Goal: Task Accomplishment & Management: Manage account settings

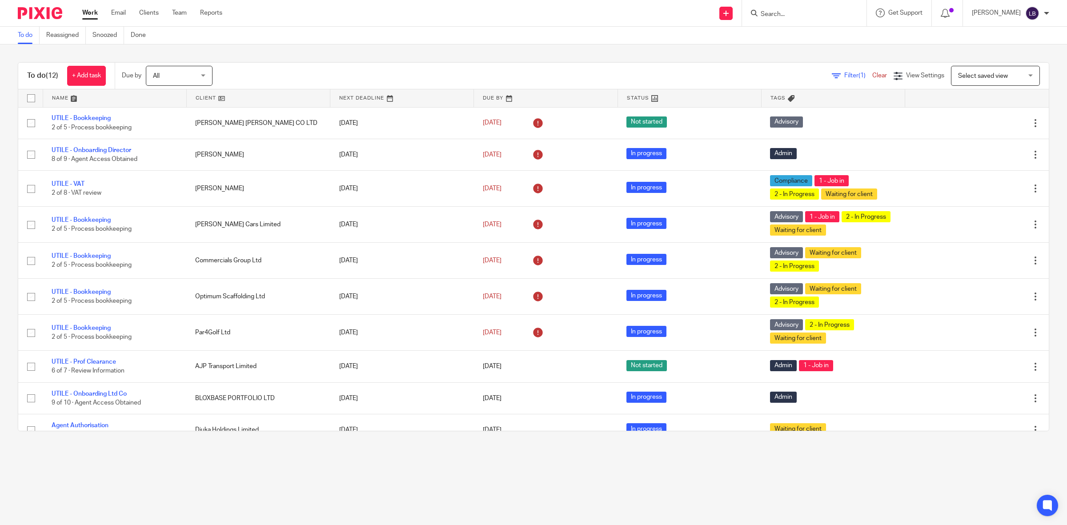
click at [814, 15] on input "Search" at bounding box center [800, 15] width 80 height 8
type input "112623121"
click button "submit" at bounding box center [0, 0] width 0 height 0
click at [153, 12] on link "Clients" at bounding box center [149, 12] width 20 height 9
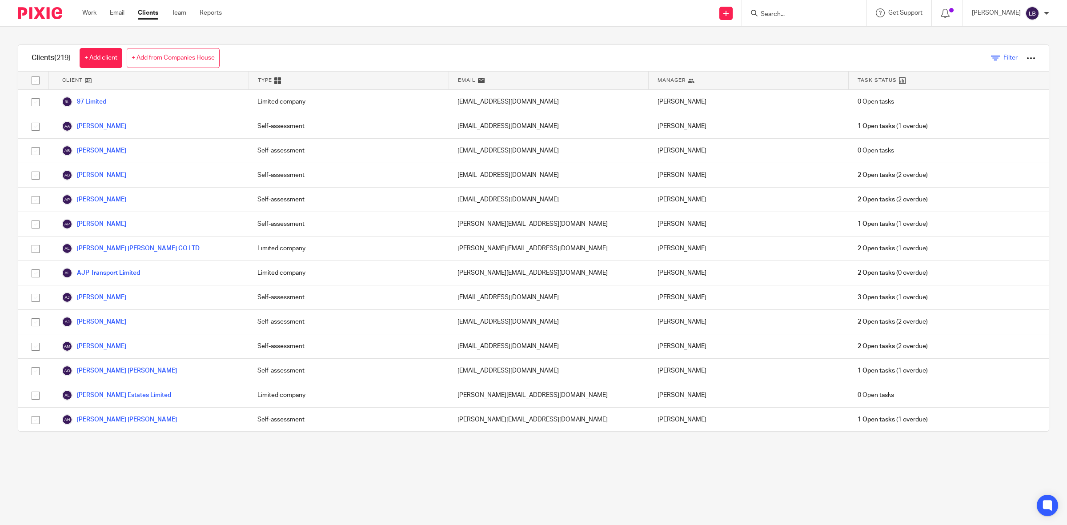
click at [1004, 58] on span "Filter" at bounding box center [1011, 58] width 14 height 6
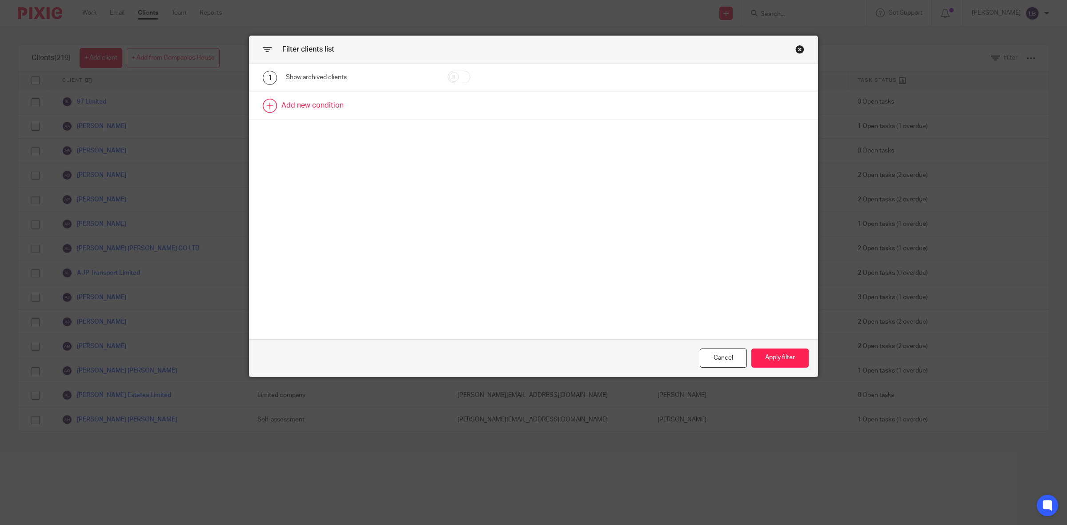
click at [267, 107] on link at bounding box center [533, 106] width 568 height 28
click at [334, 110] on div "Field" at bounding box center [349, 108] width 112 height 19
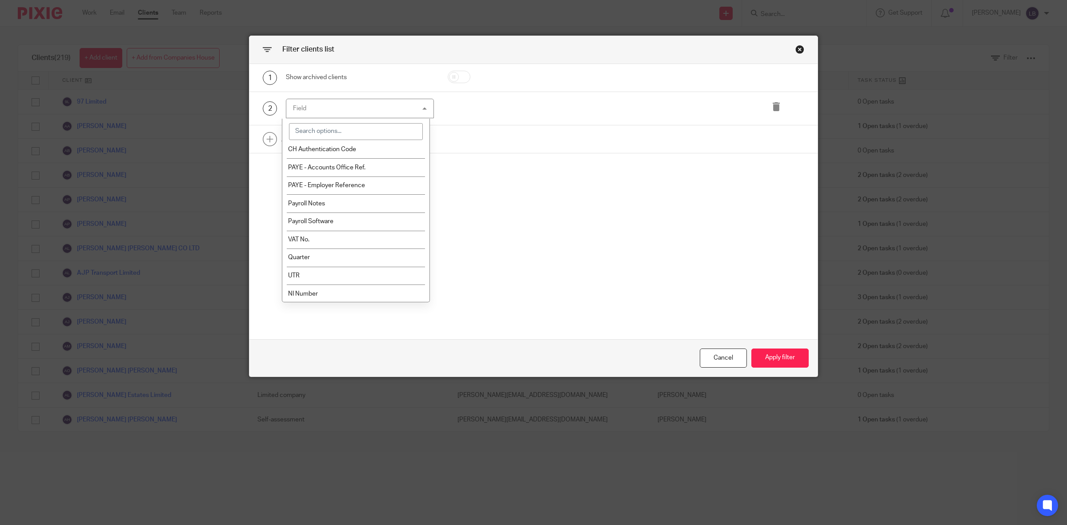
scroll to position [278, 0]
click at [339, 229] on li "VAT No." at bounding box center [355, 237] width 147 height 18
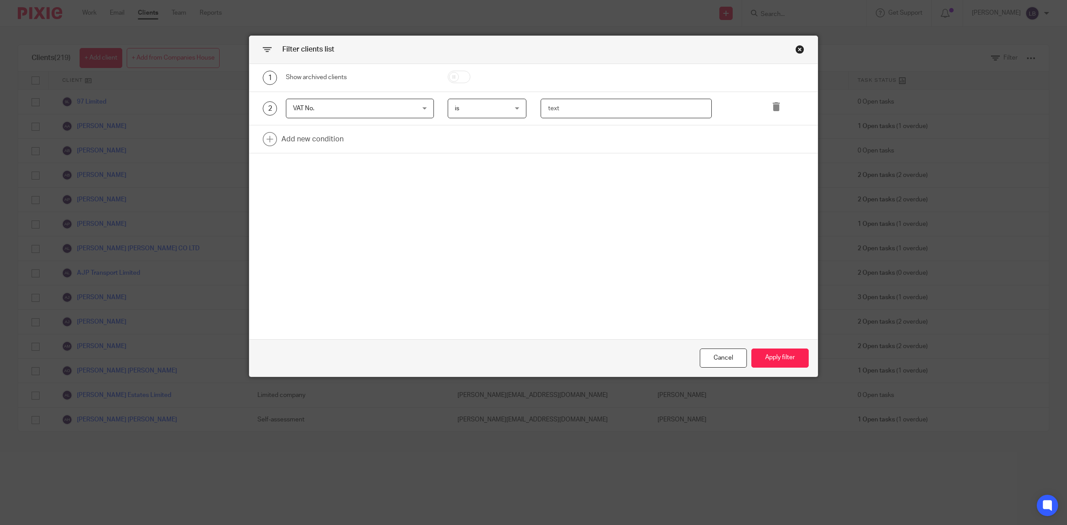
click at [593, 108] on input "text" at bounding box center [626, 109] width 171 height 20
type input "112623121"
click at [784, 358] on button "Apply filter" at bounding box center [779, 358] width 57 height 19
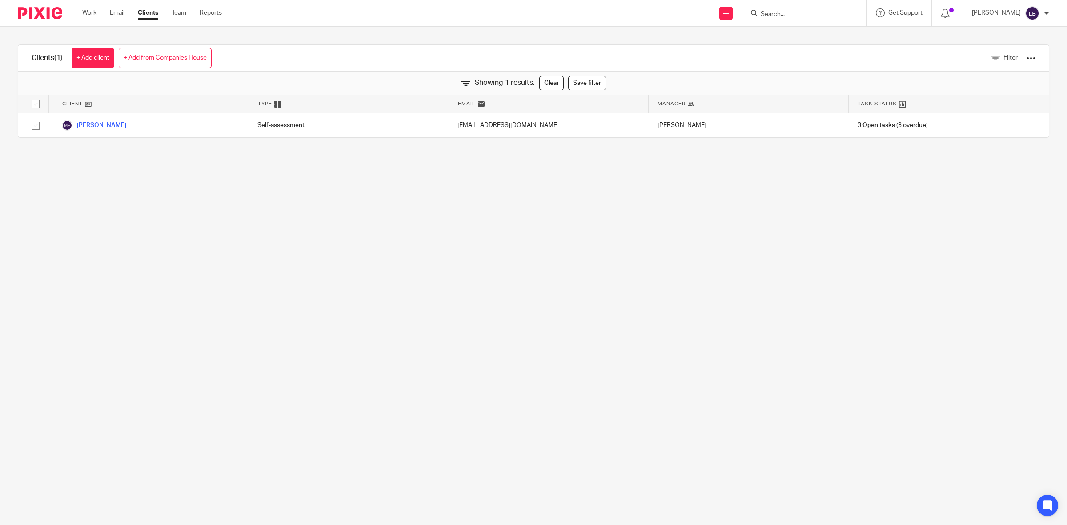
click at [807, 16] on input "Search" at bounding box center [800, 15] width 80 height 8
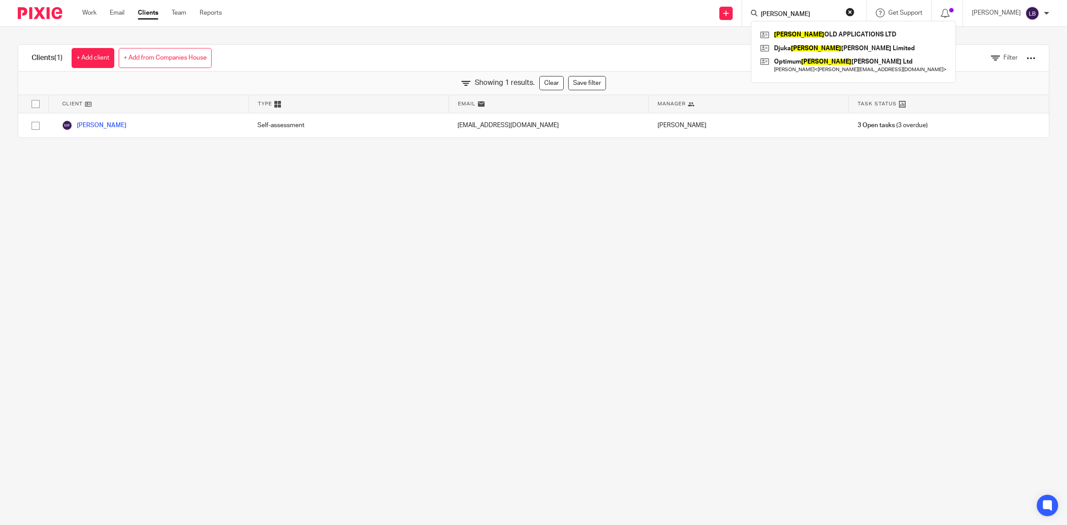
type input "scaff"
click at [811, 32] on link at bounding box center [853, 34] width 191 height 13
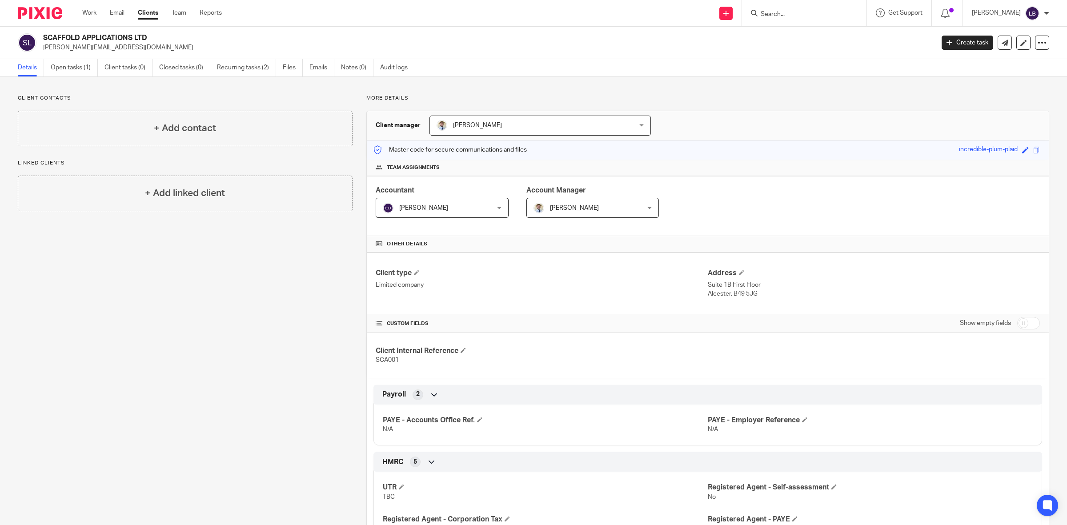
scroll to position [56, 0]
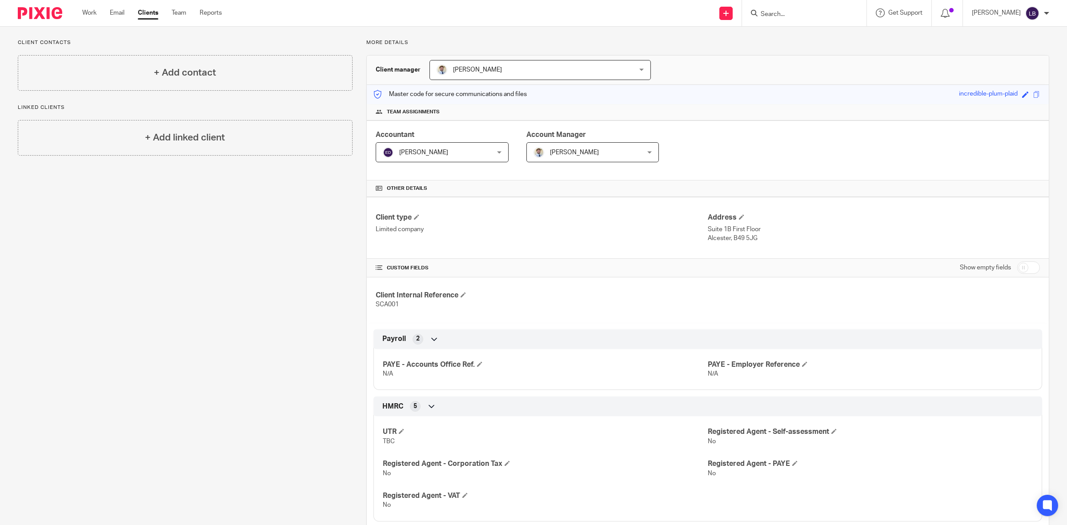
click at [1025, 269] on input "checkbox" at bounding box center [1028, 267] width 23 height 12
checkbox input "true"
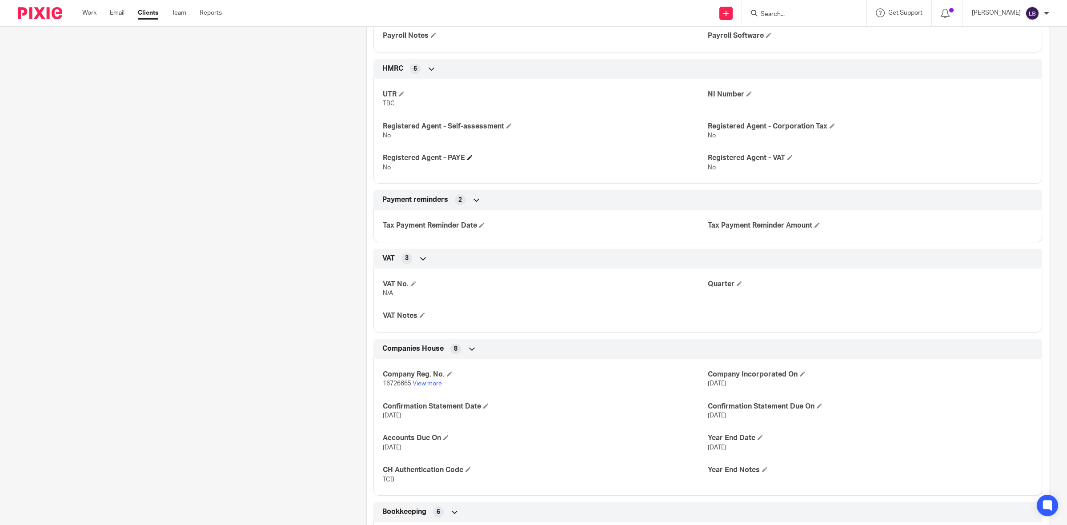
scroll to position [500, 0]
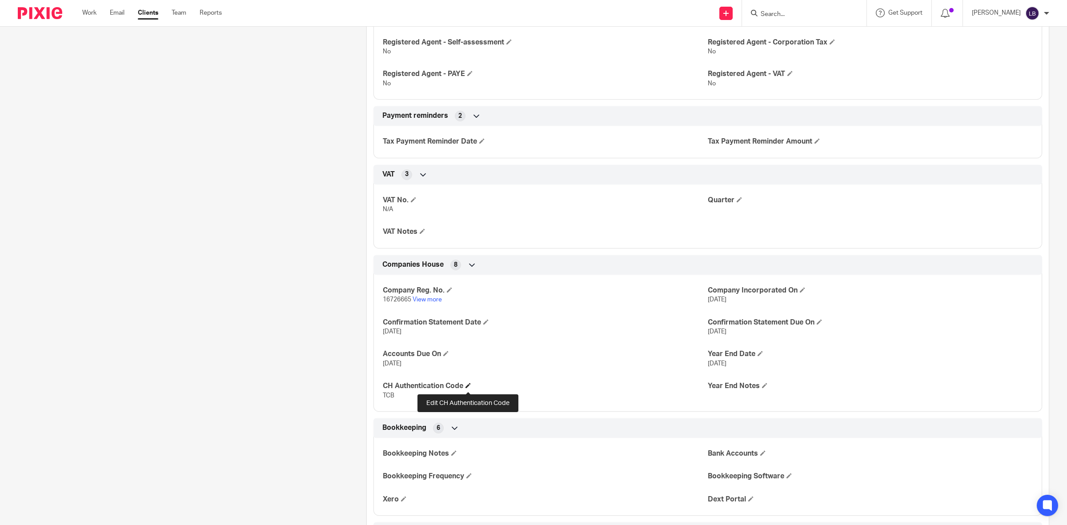
click at [467, 388] on span at bounding box center [468, 385] width 5 height 5
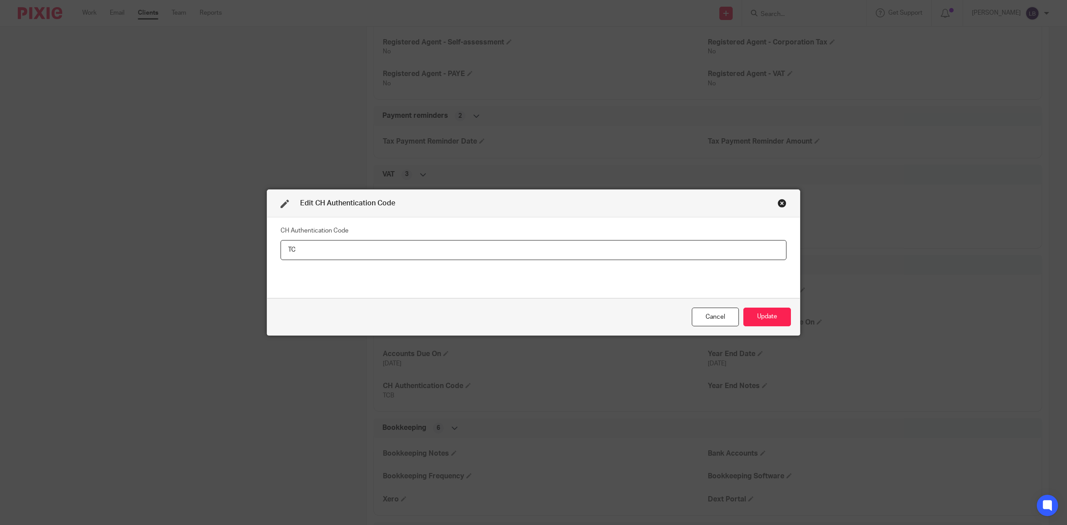
type input "T"
click at [301, 250] on input "VD" at bounding box center [534, 250] width 506 height 20
type input "VD3DRC"
click at [765, 315] on button "Update" at bounding box center [767, 317] width 48 height 19
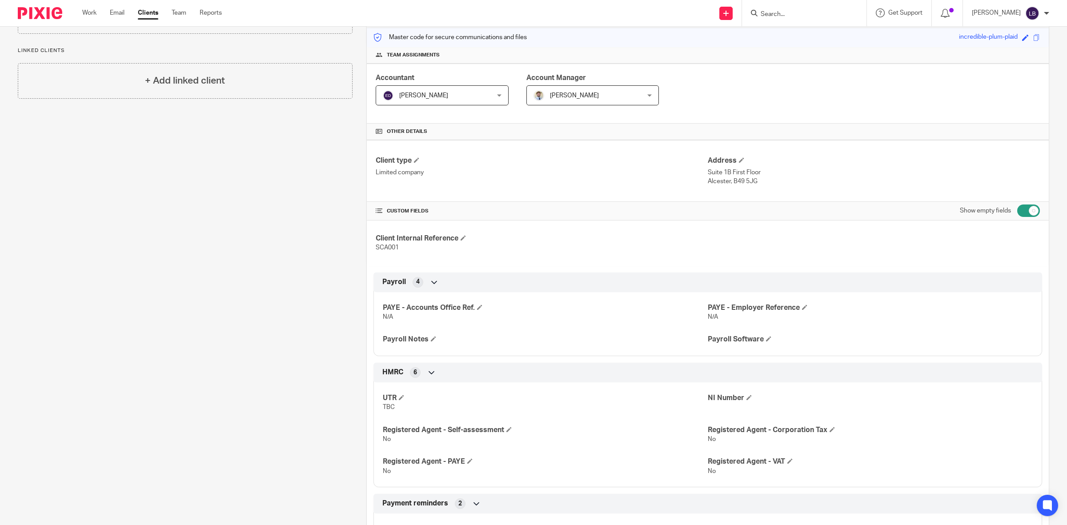
scroll to position [0, 0]
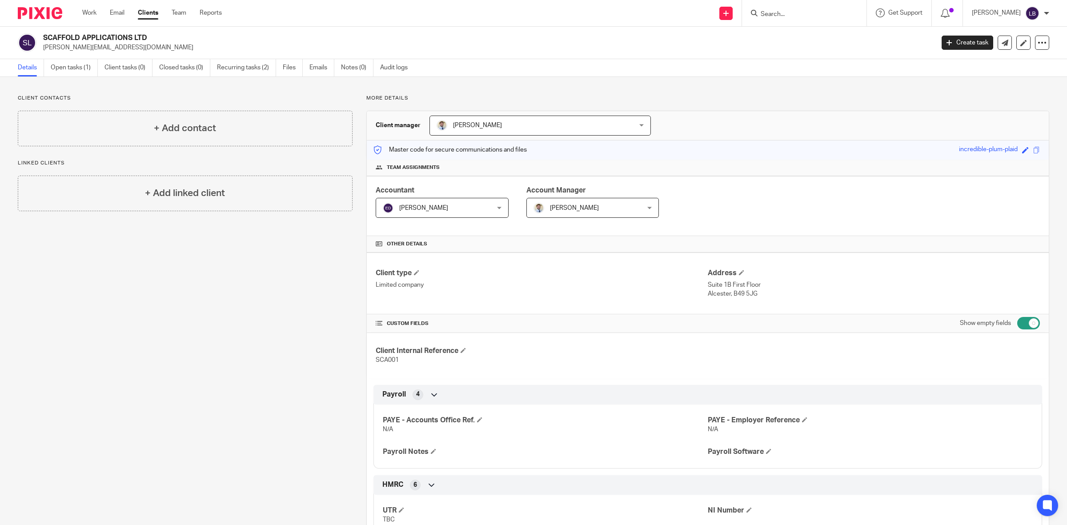
click at [787, 12] on input "Search" at bounding box center [800, 15] width 80 height 8
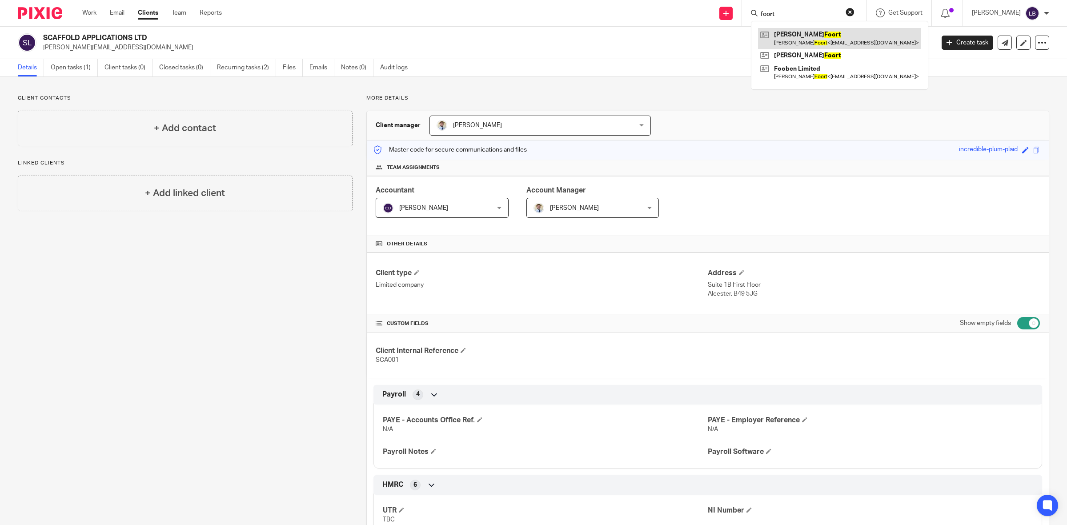
type input "foort"
click at [808, 41] on link at bounding box center [839, 38] width 163 height 20
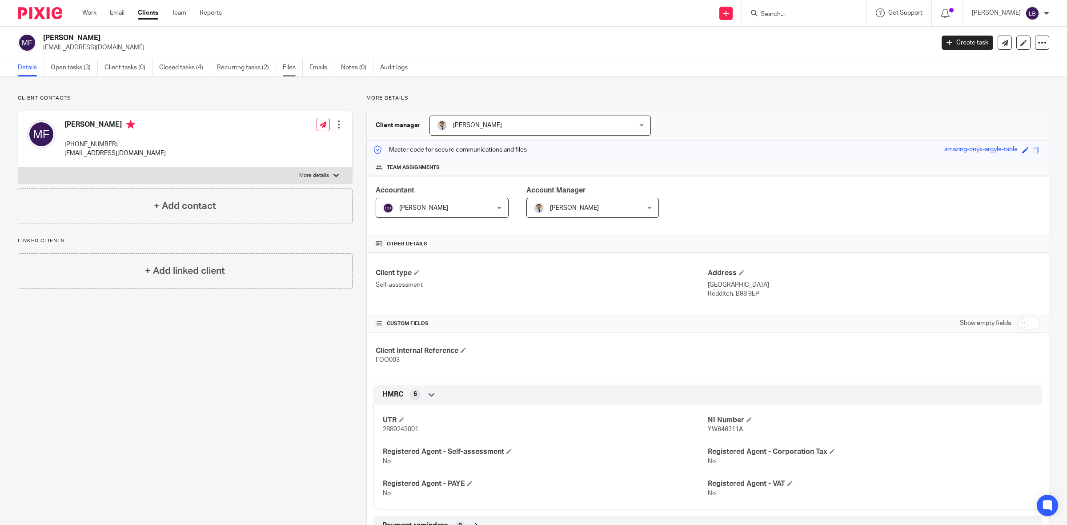
click at [296, 68] on link "Files" at bounding box center [293, 67] width 20 height 17
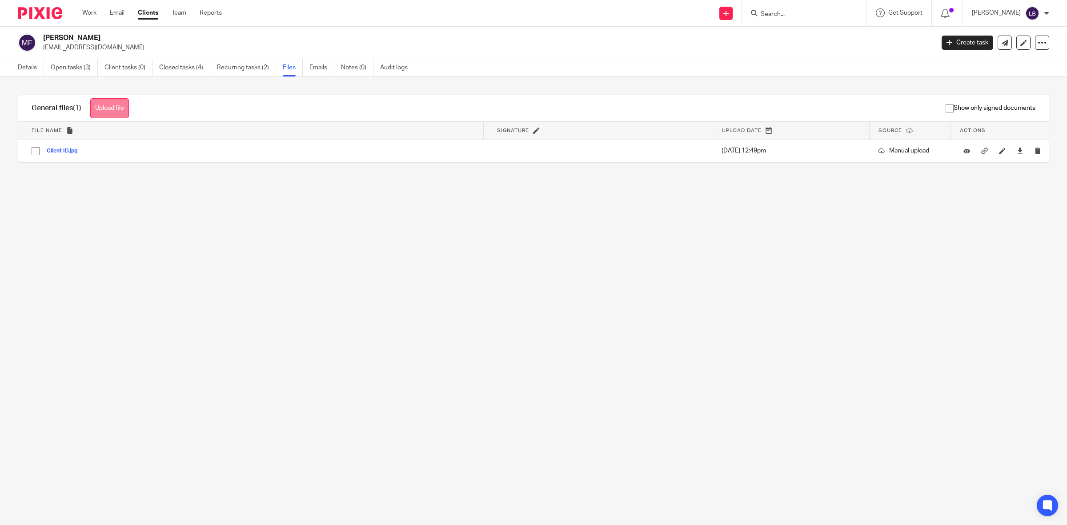
click at [105, 108] on button "Upload file" at bounding box center [109, 108] width 39 height 20
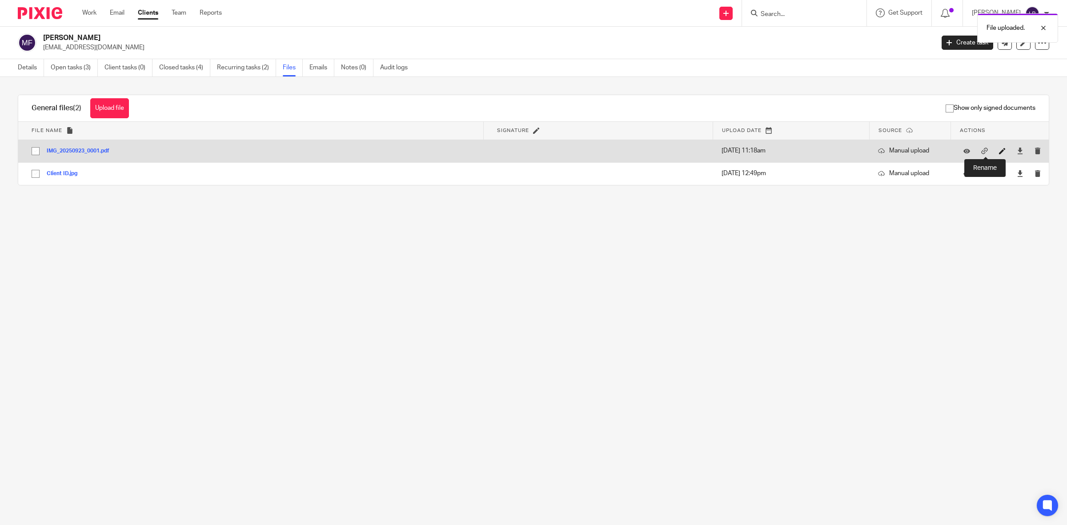
click at [999, 151] on icon at bounding box center [1002, 151] width 7 height 7
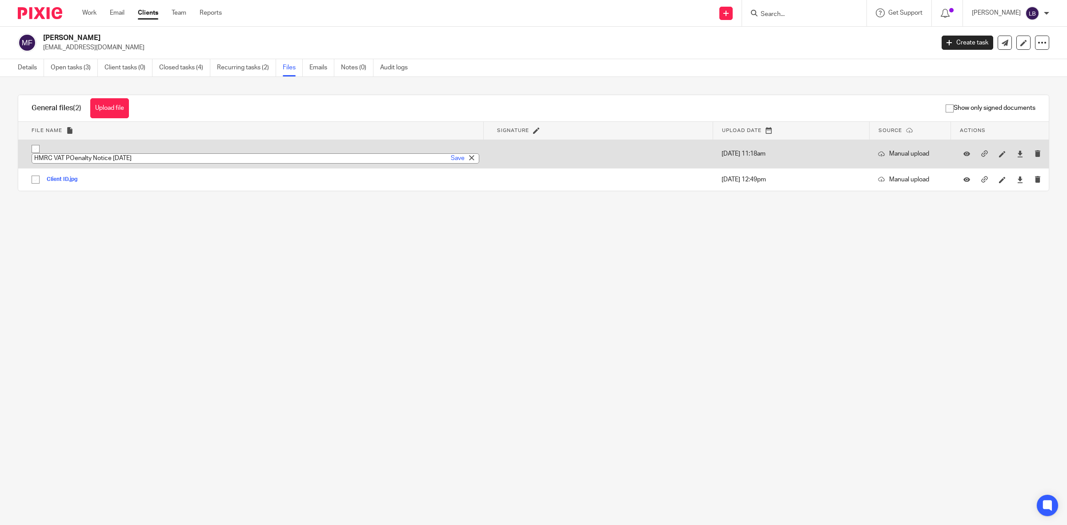
click at [72, 156] on input "HMRC VAT POenalty Notice [DATE]" at bounding box center [256, 158] width 448 height 10
type input "HMRC VAT Penalty Notice [DATE]"
click at [453, 157] on link "Save" at bounding box center [458, 158] width 14 height 9
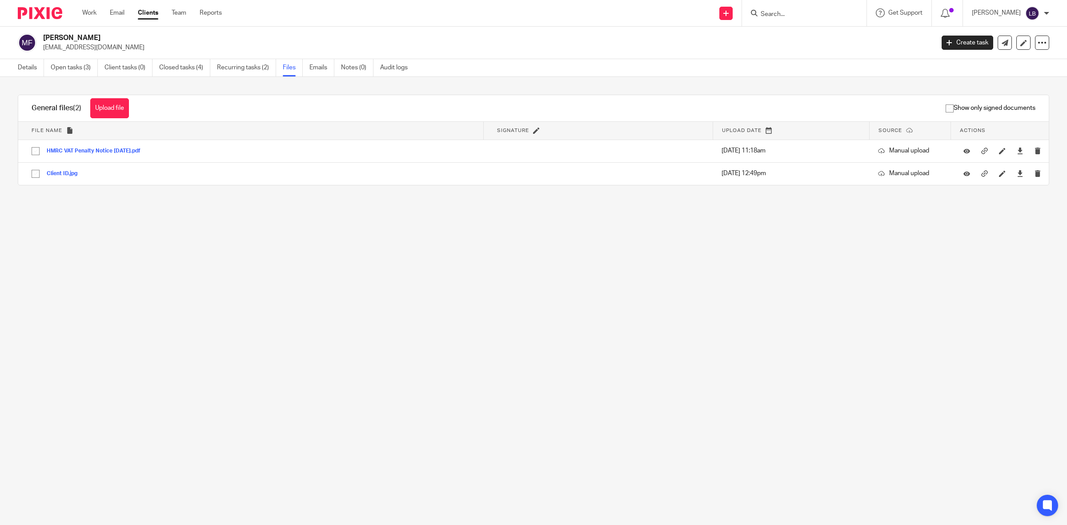
click at [783, 12] on input "Search" at bounding box center [800, 15] width 80 height 8
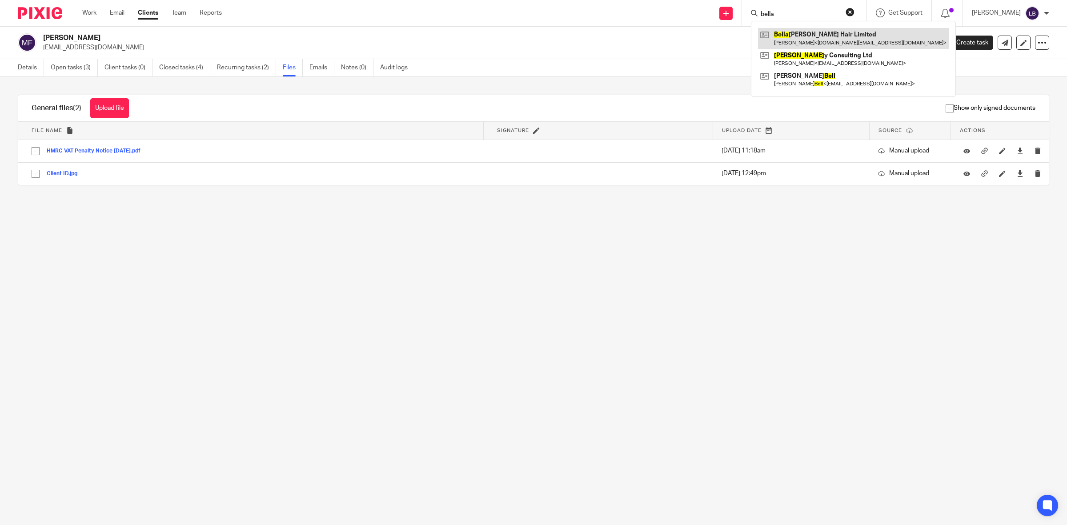
type input "bella"
click at [794, 36] on link at bounding box center [853, 38] width 191 height 20
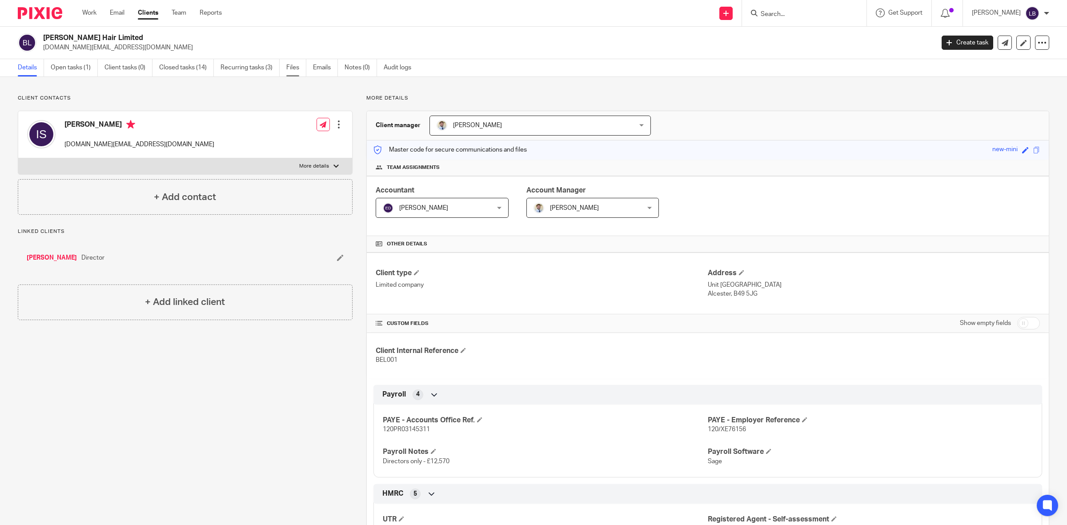
click at [293, 68] on link "Files" at bounding box center [296, 67] width 20 height 17
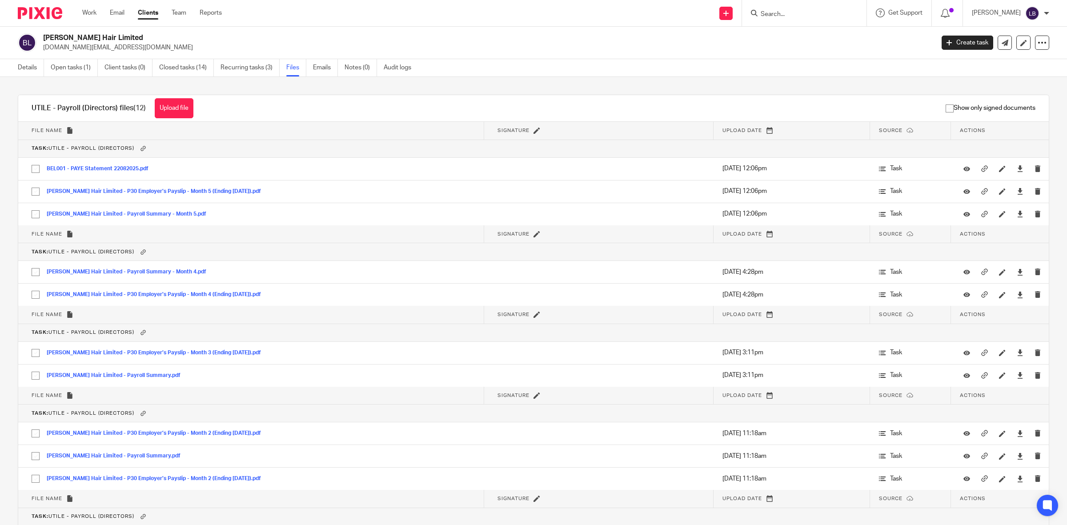
click at [817, 14] on input "Search" at bounding box center [800, 15] width 80 height 8
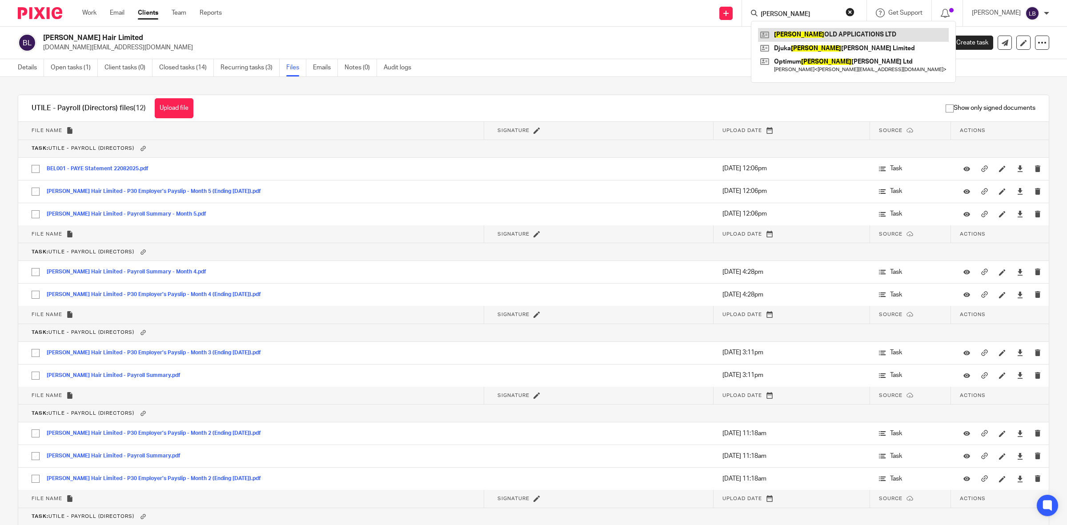
type input "scaff"
click at [808, 31] on link at bounding box center [853, 34] width 191 height 13
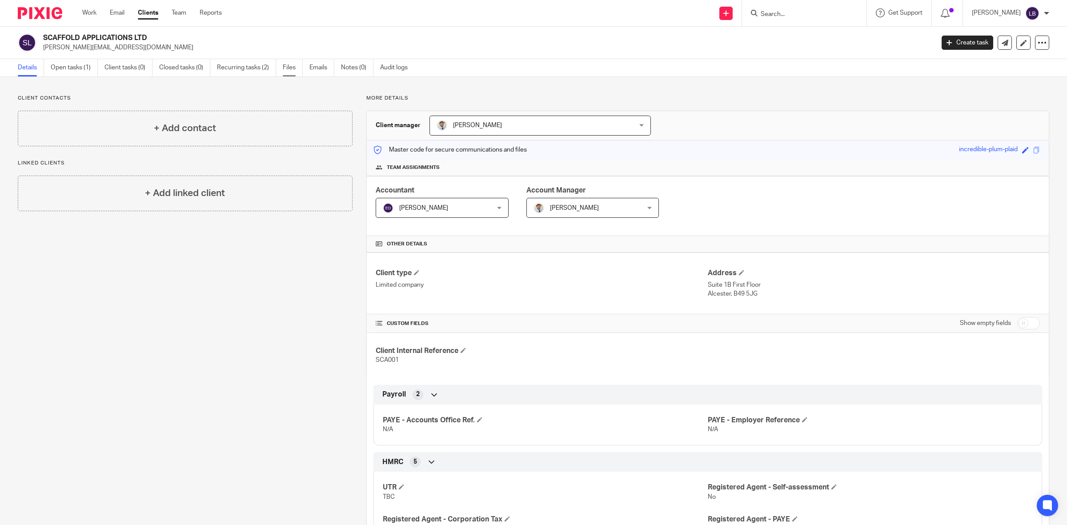
click at [292, 70] on link "Files" at bounding box center [293, 67] width 20 height 17
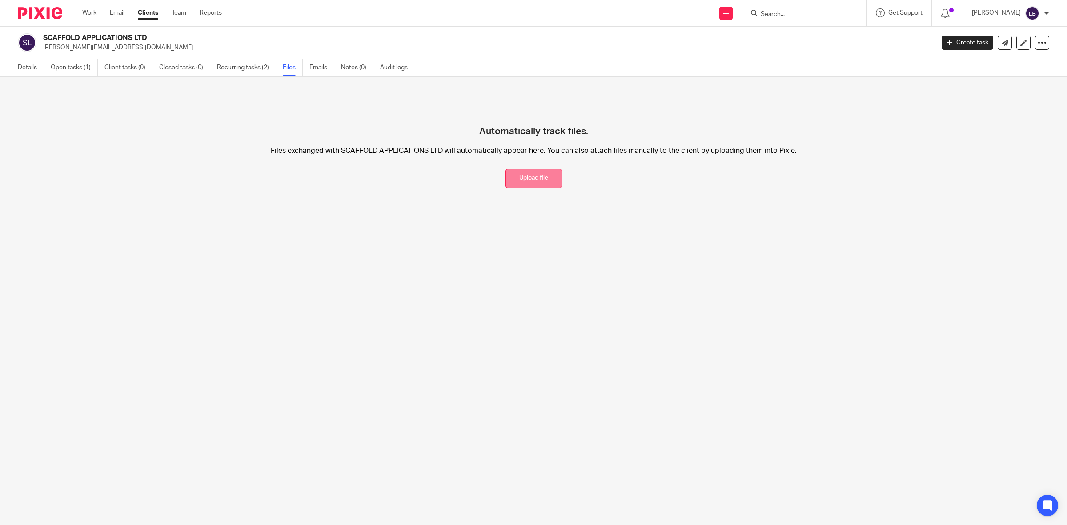
click at [518, 178] on button "Upload file" at bounding box center [534, 178] width 56 height 19
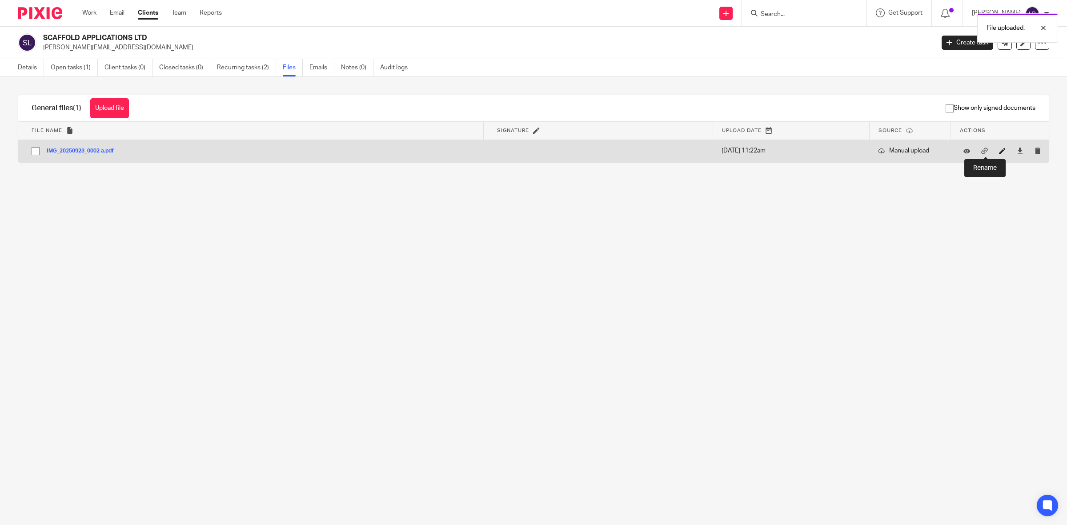
click at [999, 151] on icon at bounding box center [1002, 151] width 7 height 7
type input "Companies House Authentication Code [DATE]"
click at [451, 159] on link "Save" at bounding box center [458, 158] width 14 height 9
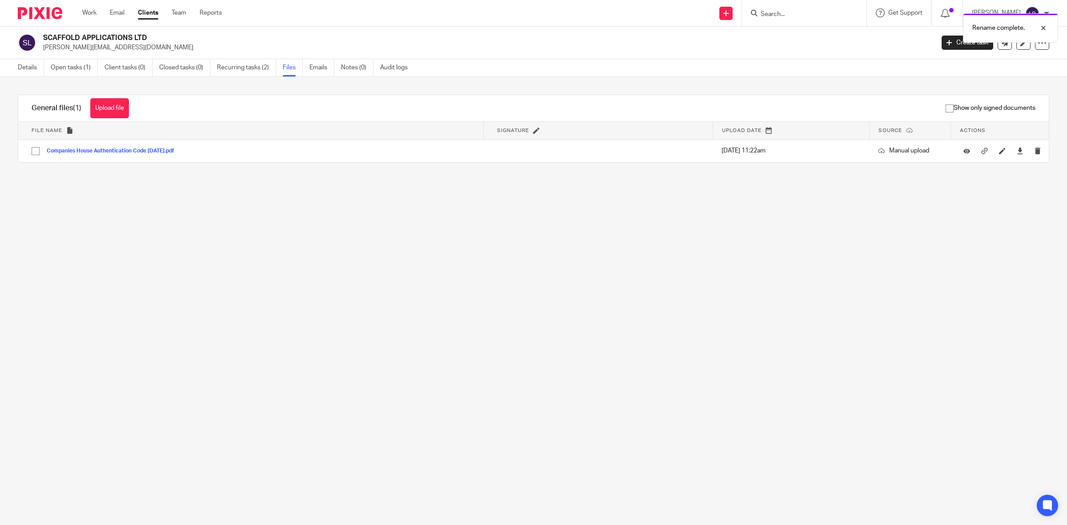
click at [806, 12] on div "Rename complete." at bounding box center [796, 26] width 525 height 34
click at [794, 14] on input "Search" at bounding box center [800, 15] width 80 height 8
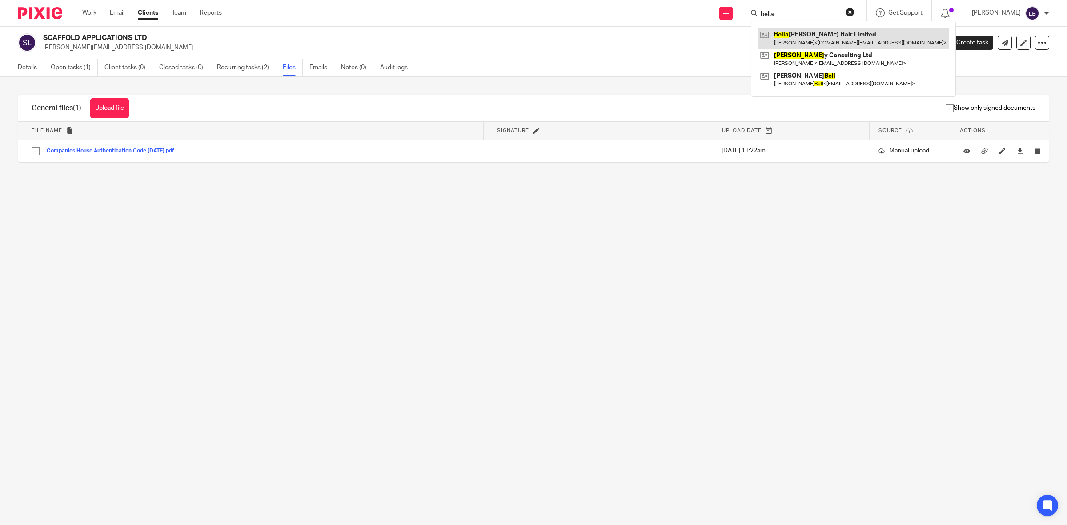
type input "bella"
click at [790, 35] on link at bounding box center [853, 38] width 191 height 20
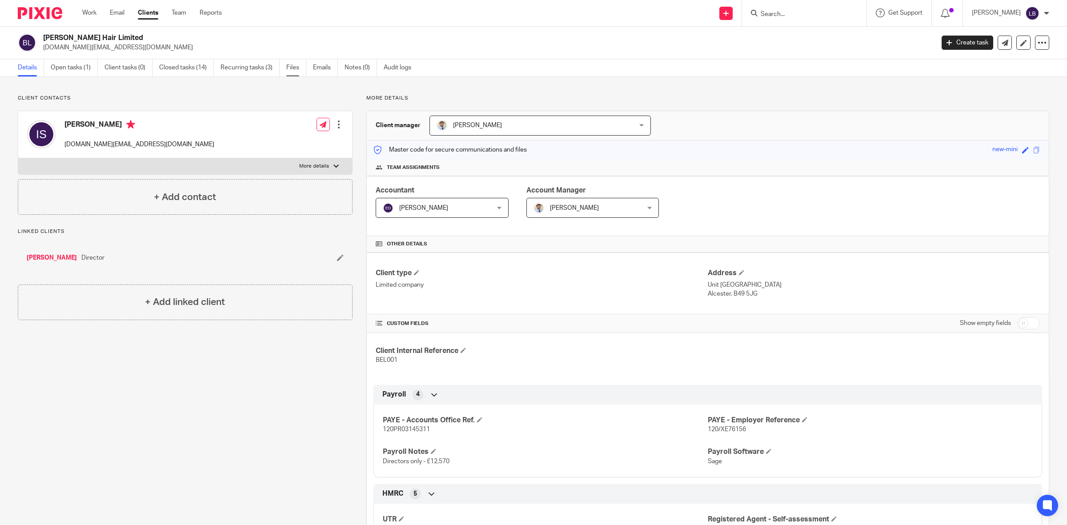
drag, startPoint x: 290, startPoint y: 66, endPoint x: 289, endPoint y: 76, distance: 10.3
click at [290, 66] on link "Files" at bounding box center [296, 67] width 20 height 17
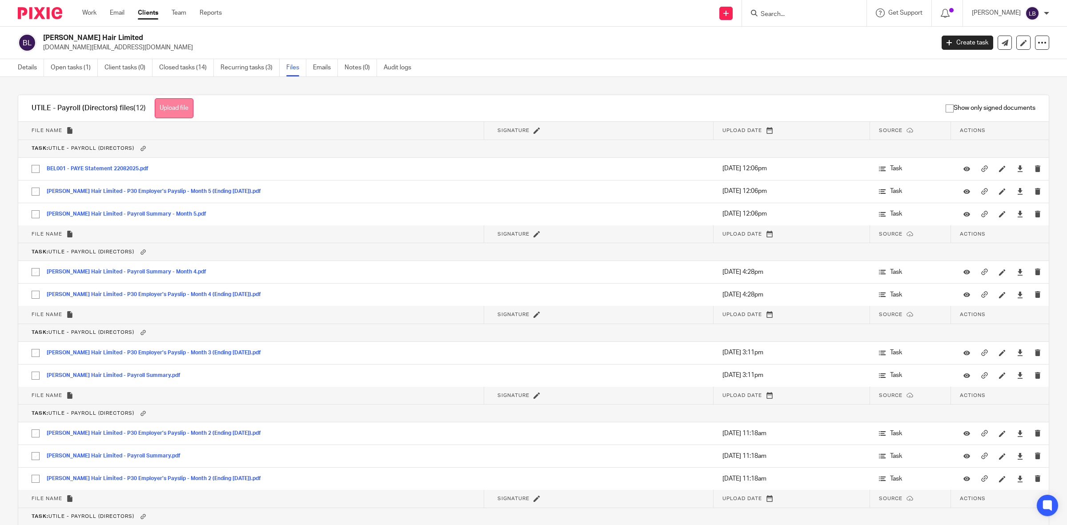
click at [175, 106] on button "Upload file" at bounding box center [174, 108] width 39 height 20
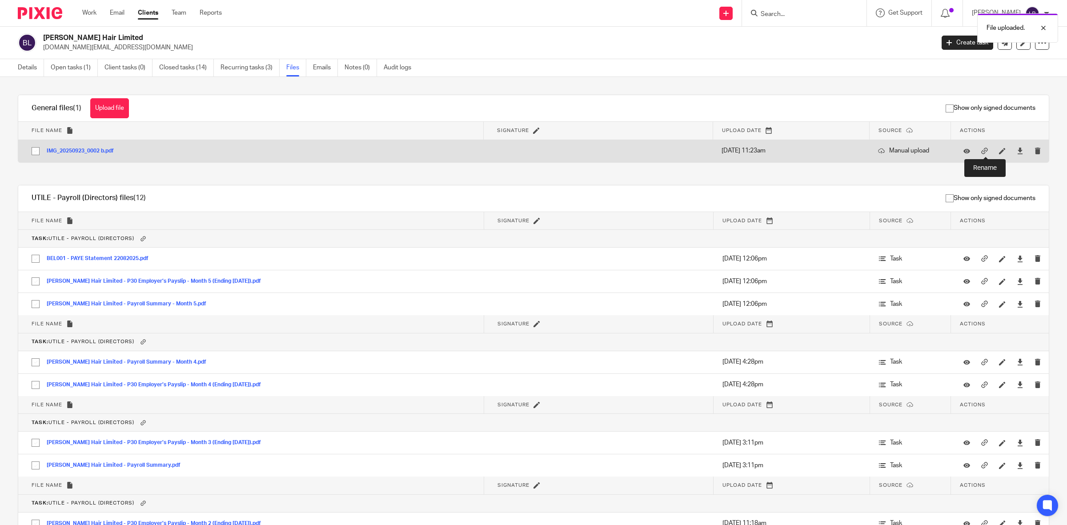
drag, startPoint x: 985, startPoint y: 150, endPoint x: 980, endPoint y: 150, distance: 5.8
click at [999, 150] on icon at bounding box center [1002, 151] width 7 height 7
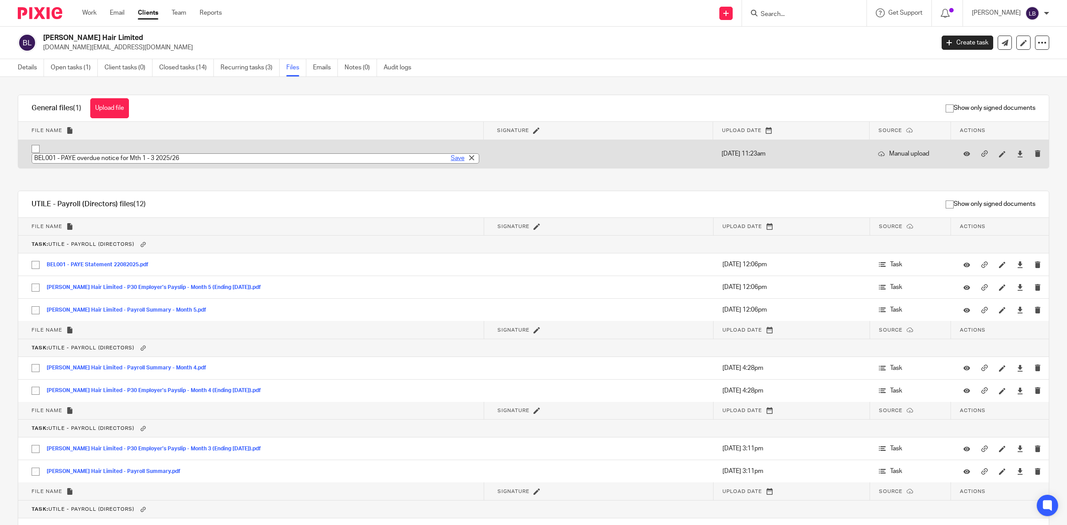
type input "BEL001 - PAYE overdue notice for Mth 1 - 3 2025/26"
click at [451, 160] on link "Save" at bounding box center [458, 158] width 14 height 9
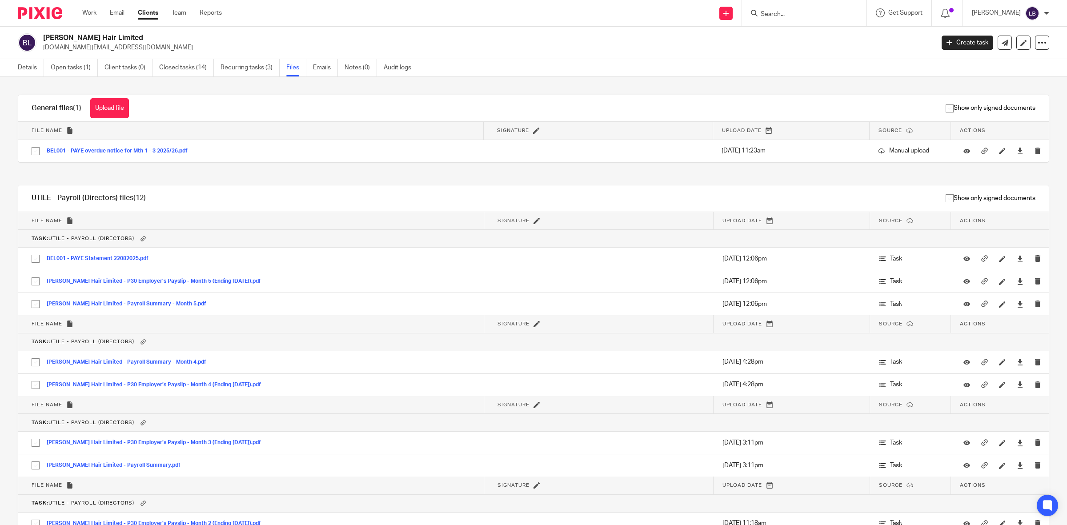
click at [790, 12] on input "Search" at bounding box center [800, 15] width 80 height 8
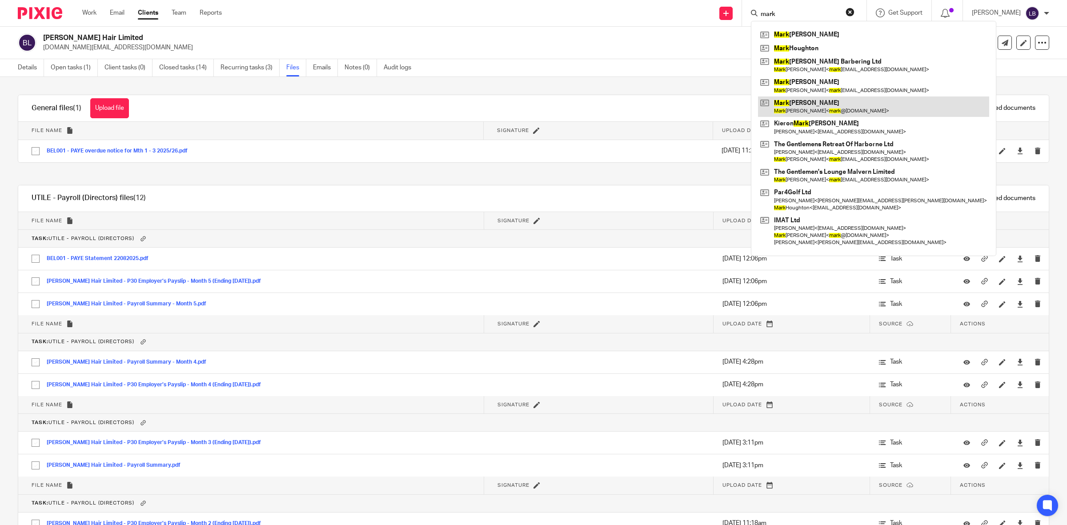
type input "mark"
click at [814, 105] on link at bounding box center [873, 106] width 231 height 20
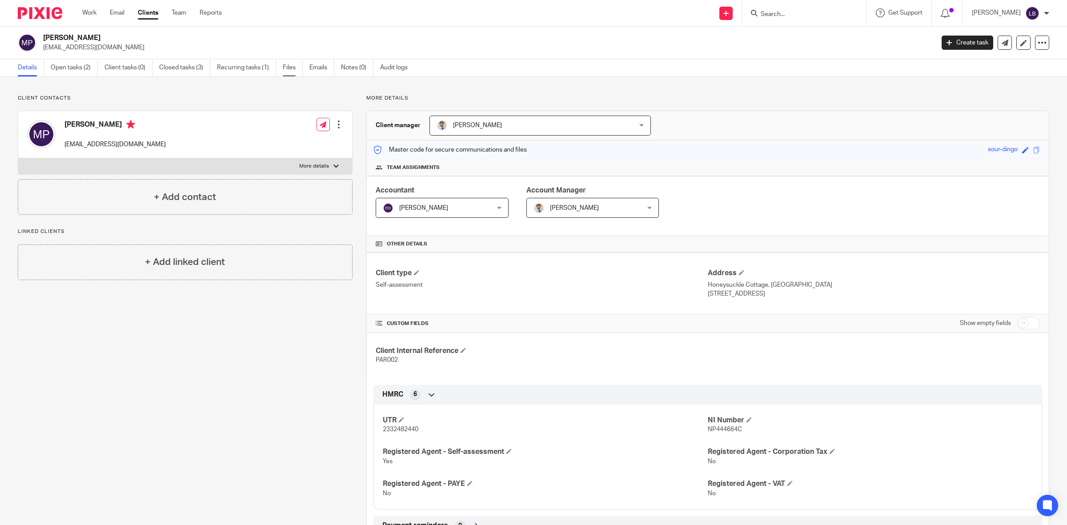
click at [293, 67] on link "Files" at bounding box center [293, 67] width 20 height 17
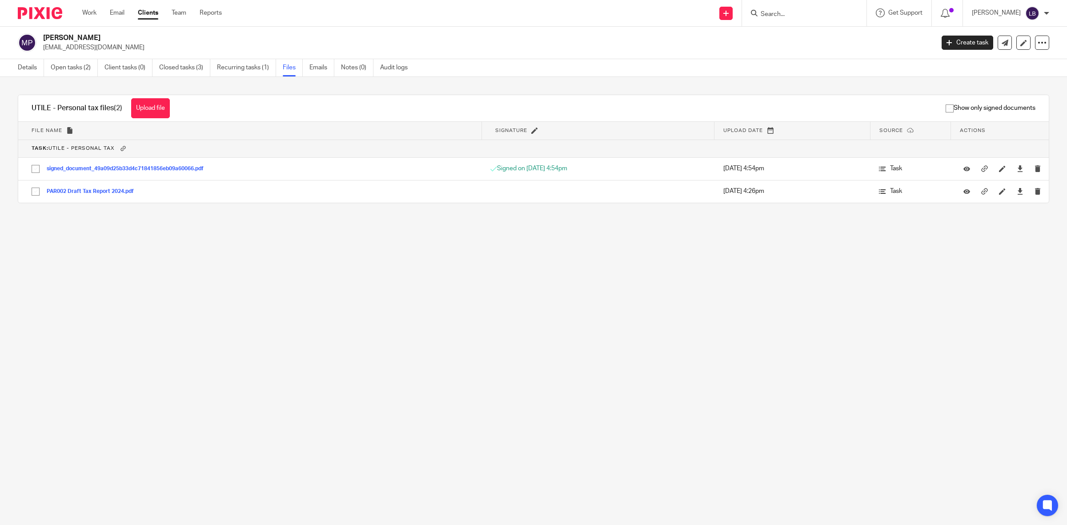
drag, startPoint x: 158, startPoint y: 106, endPoint x: 309, endPoint y: 191, distance: 173.2
click at [158, 106] on button "Upload file" at bounding box center [150, 108] width 39 height 20
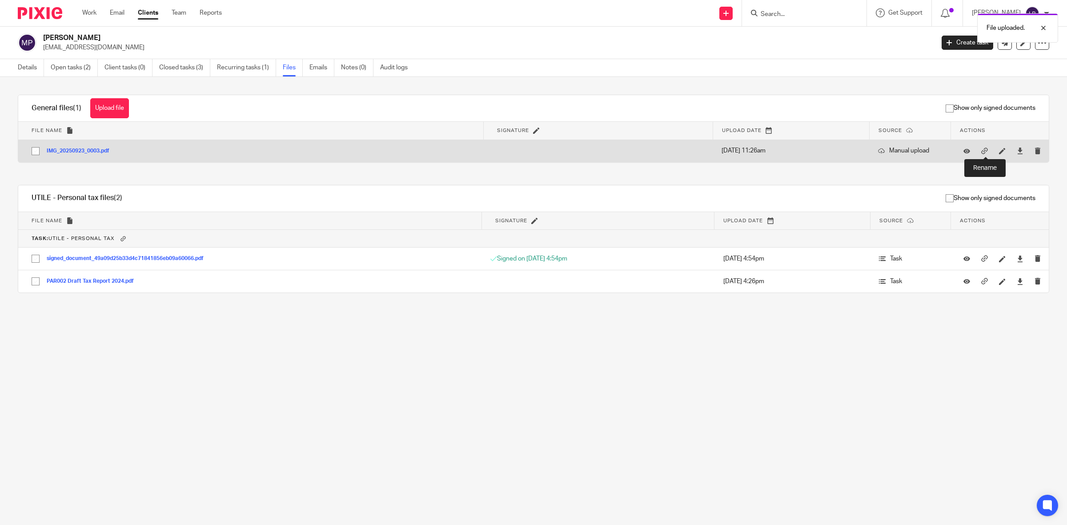
drag, startPoint x: 986, startPoint y: 152, endPoint x: 981, endPoint y: 153, distance: 5.6
click at [999, 152] on icon at bounding box center [1002, 151] width 7 height 7
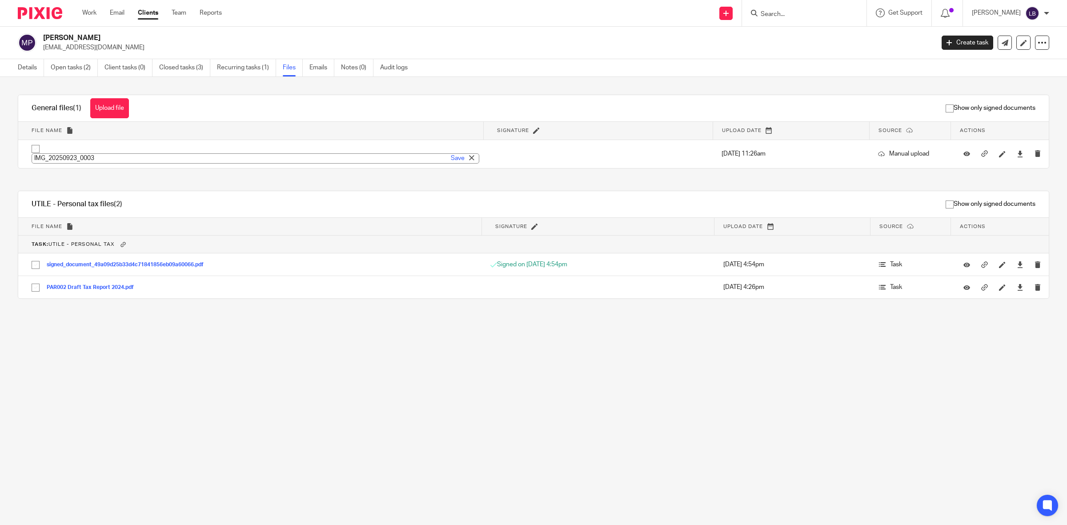
type input "T"
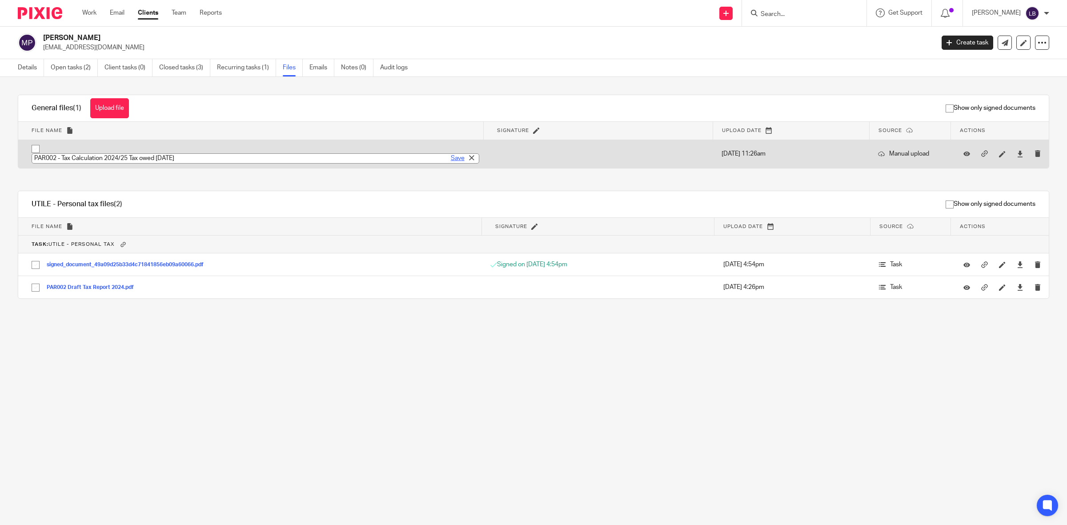
type input "PAR002 - Tax Calculation 2024/25 Tax owed [DATE]"
drag, startPoint x: 449, startPoint y: 160, endPoint x: 368, endPoint y: 154, distance: 81.6
click at [451, 159] on link "Save" at bounding box center [458, 158] width 14 height 9
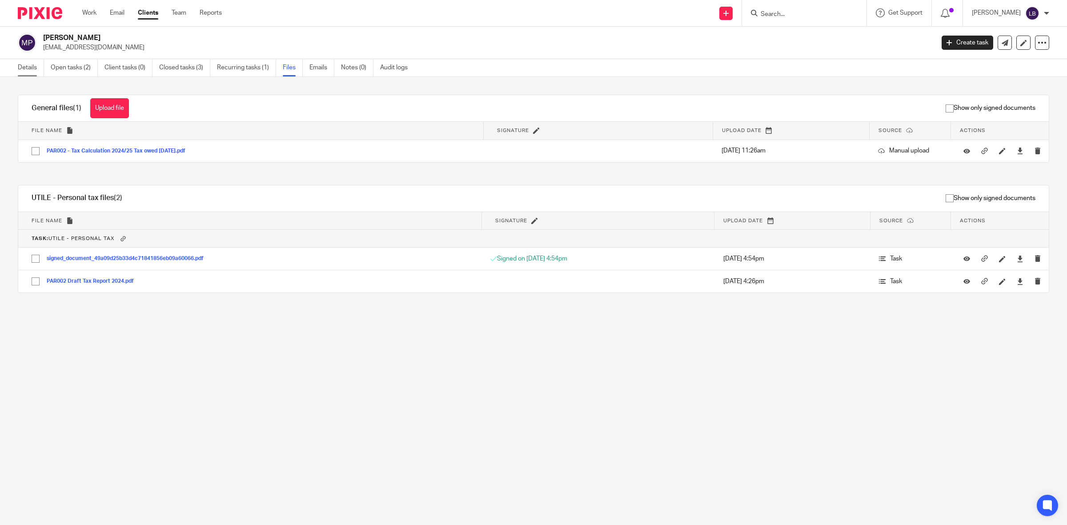
click at [32, 66] on link "Details" at bounding box center [31, 67] width 26 height 17
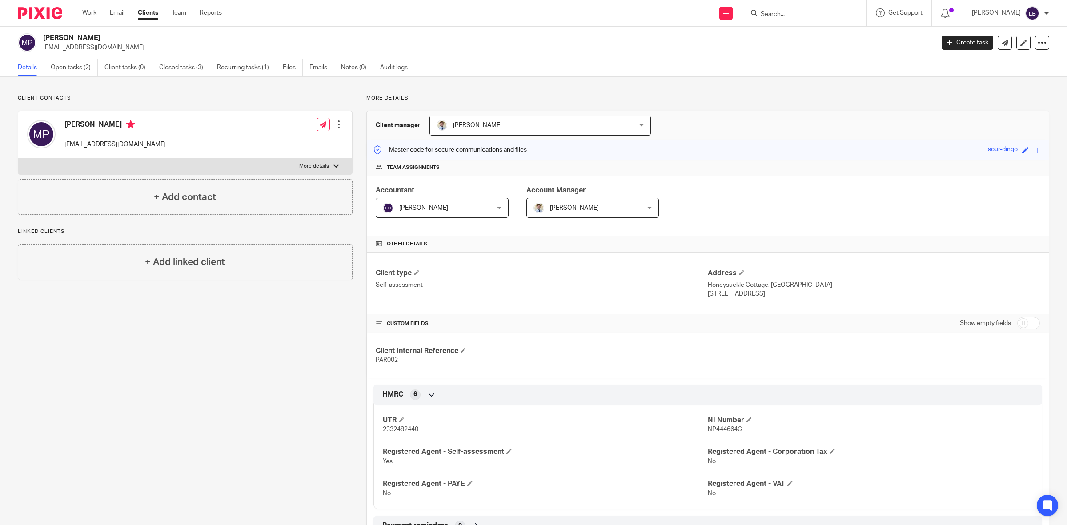
click at [816, 15] on input "Search" at bounding box center [800, 15] width 80 height 8
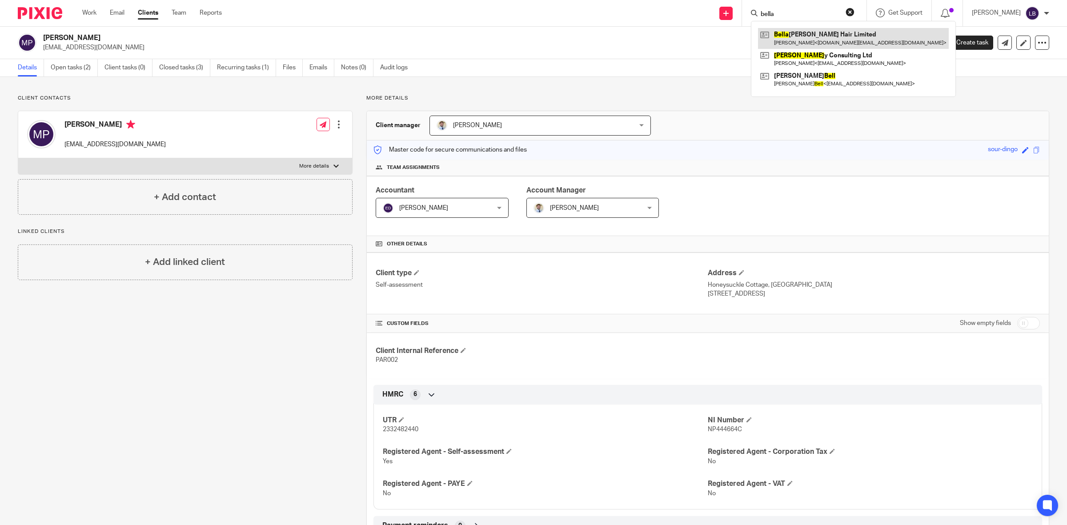
type input "bella"
click at [811, 39] on link at bounding box center [853, 38] width 191 height 20
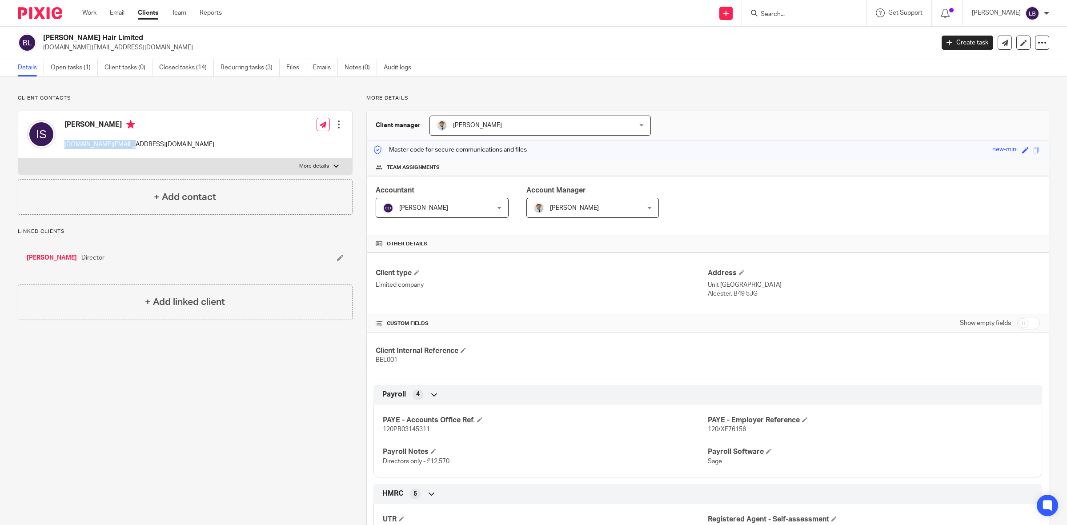
drag, startPoint x: 132, startPoint y: 145, endPoint x: 68, endPoint y: 141, distance: 64.6
click at [63, 141] on div "[PERSON_NAME] [DOMAIN_NAME][EMAIL_ADDRESS][DOMAIN_NAME] Edit contact Create cli…" at bounding box center [185, 134] width 334 height 47
copy p "[DOMAIN_NAME][EMAIL_ADDRESS][DOMAIN_NAME]"
click at [321, 70] on link "Emails" at bounding box center [325, 67] width 25 height 17
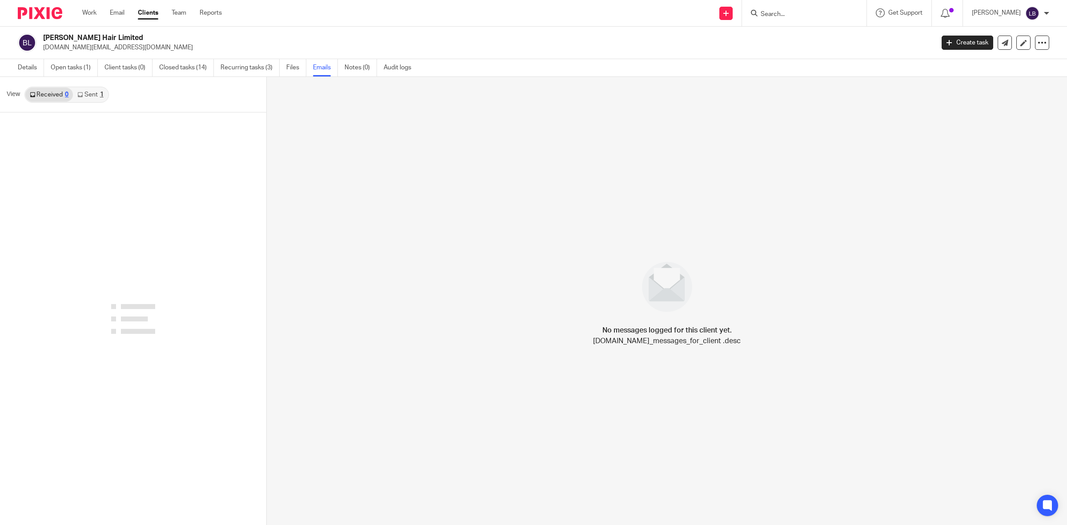
click at [90, 93] on link "Sent 1" at bounding box center [90, 95] width 35 height 14
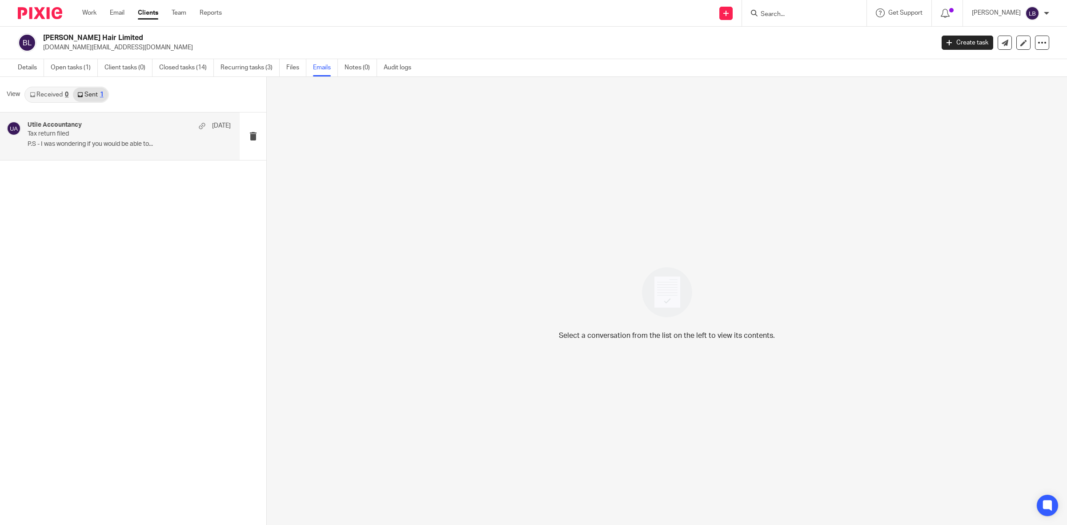
click at [77, 130] on p "Tax return filed" at bounding box center [109, 134] width 163 height 8
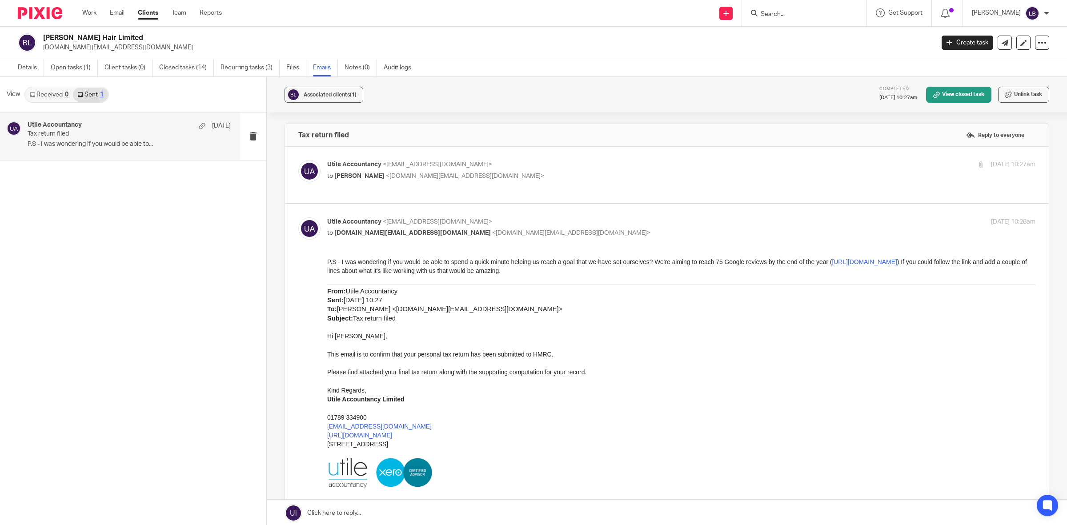
click at [516, 176] on p "to [PERSON_NAME] <[DOMAIN_NAME][EMAIL_ADDRESS][DOMAIN_NAME]>" at bounding box center [563, 176] width 472 height 9
checkbox input "true"
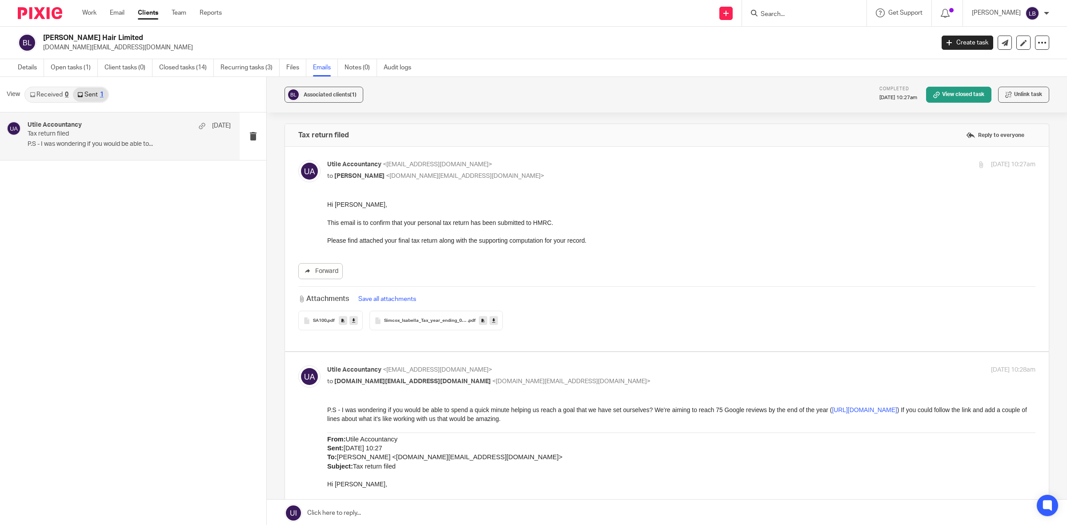
drag, startPoint x: 289, startPoint y: 67, endPoint x: 312, endPoint y: 139, distance: 75.0
click at [289, 67] on link "Files" at bounding box center [296, 67] width 20 height 17
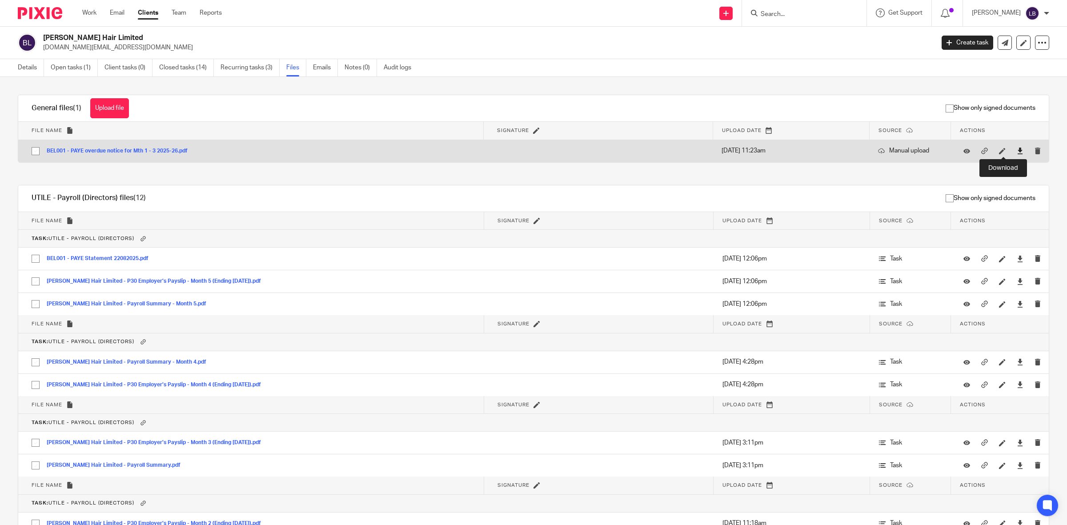
click at [1017, 149] on icon at bounding box center [1020, 151] width 7 height 7
drag, startPoint x: 323, startPoint y: 67, endPoint x: 342, endPoint y: 142, distance: 77.6
click at [324, 69] on link "Emails" at bounding box center [325, 67] width 25 height 17
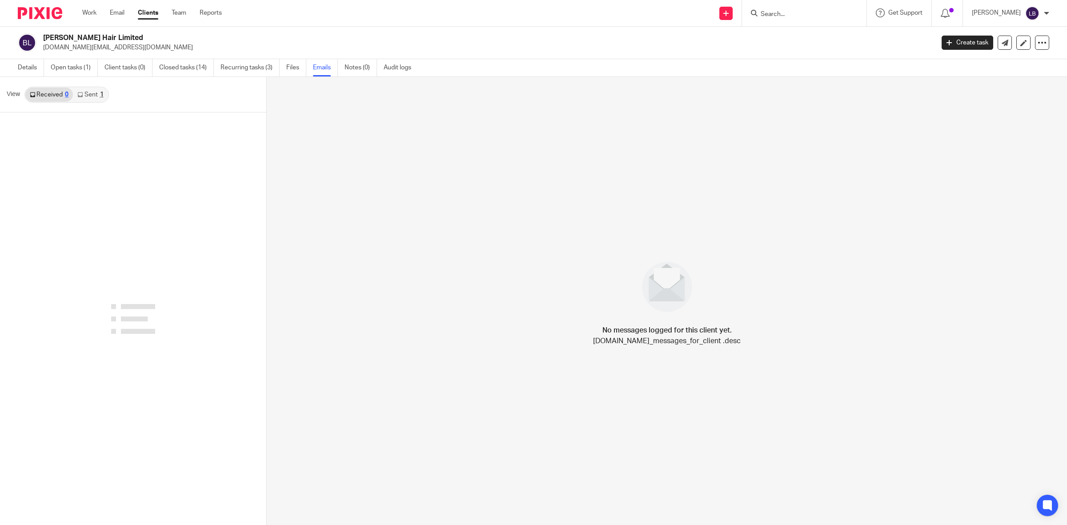
click at [92, 96] on link "Sent 1" at bounding box center [90, 95] width 35 height 14
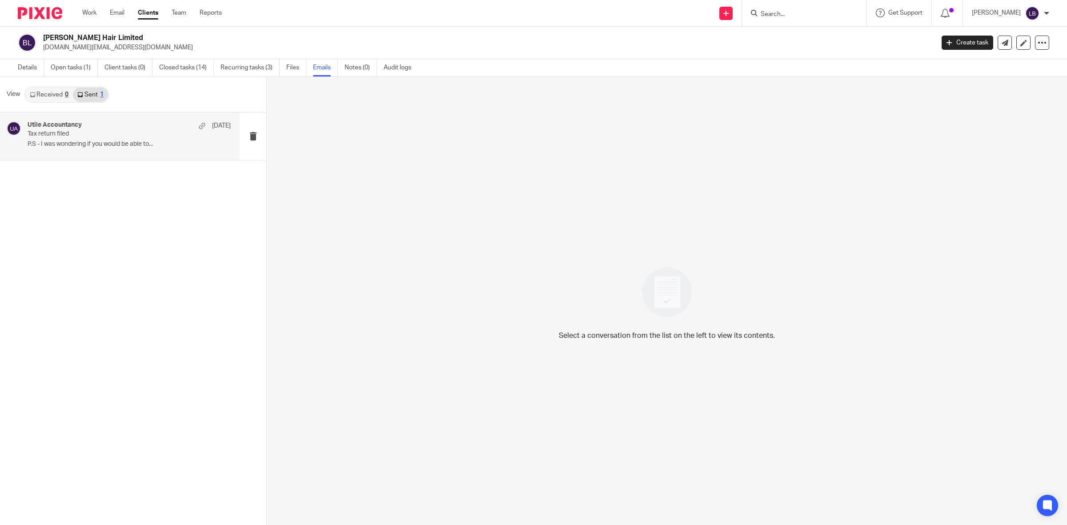
drag, startPoint x: 136, startPoint y: 136, endPoint x: 325, endPoint y: 168, distance: 192.0
click at [136, 136] on p "Tax return filed" at bounding box center [120, 134] width 184 height 8
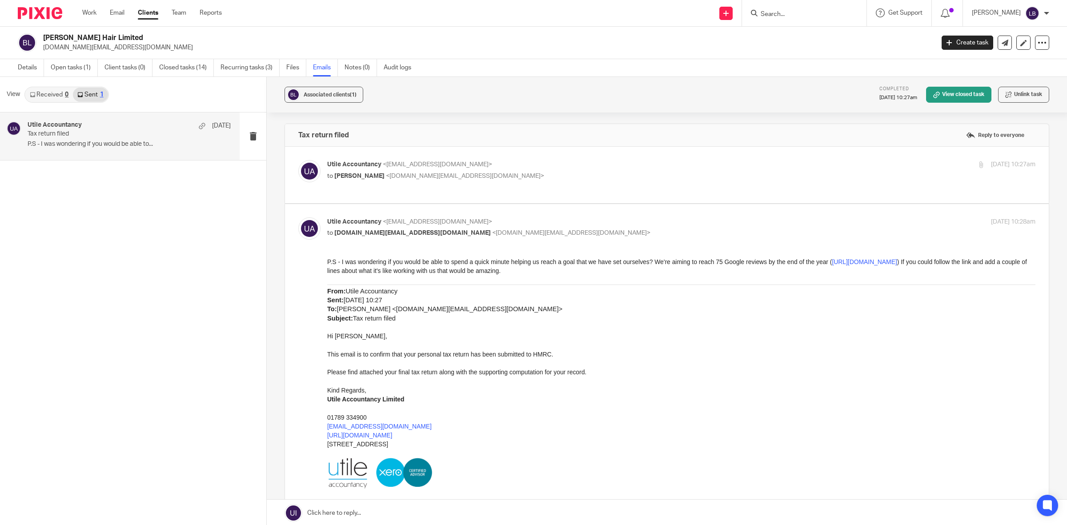
click at [512, 182] on div "Utile Accountancy <info@utileaccountancy.co.uk> to Isabella Simcox <bizz.bom@ho…" at bounding box center [667, 175] width 764 height 56
click at [535, 176] on p "to Isabella Simcox <bizz.bom@hotmail.com>" at bounding box center [563, 176] width 472 height 9
click at [528, 177] on p "to Isabella Simcox <bizz.bom@hotmail.com>" at bounding box center [563, 176] width 472 height 9
checkbox input "true"
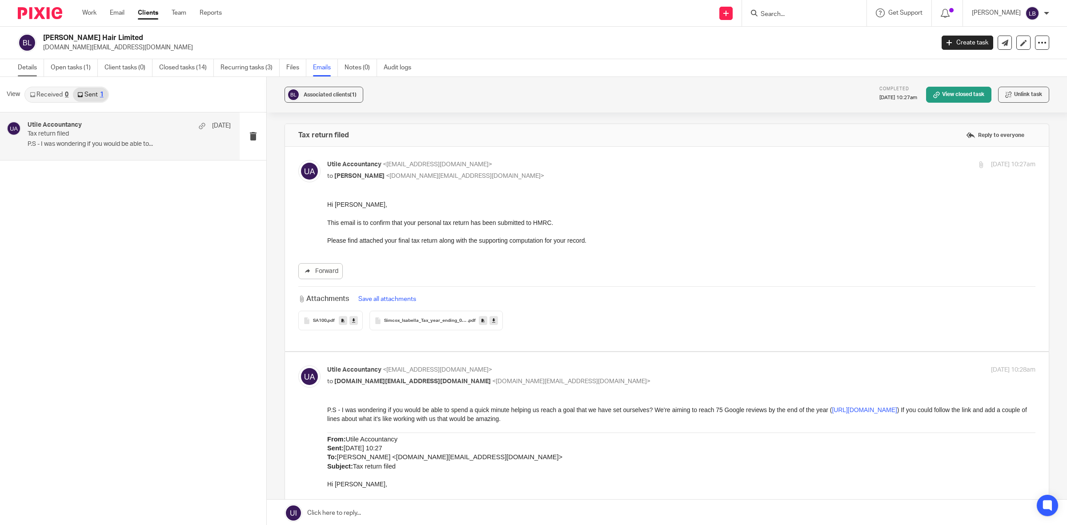
drag, startPoint x: 30, startPoint y: 66, endPoint x: 111, endPoint y: 100, distance: 88.0
click at [30, 66] on link "Details" at bounding box center [31, 67] width 26 height 17
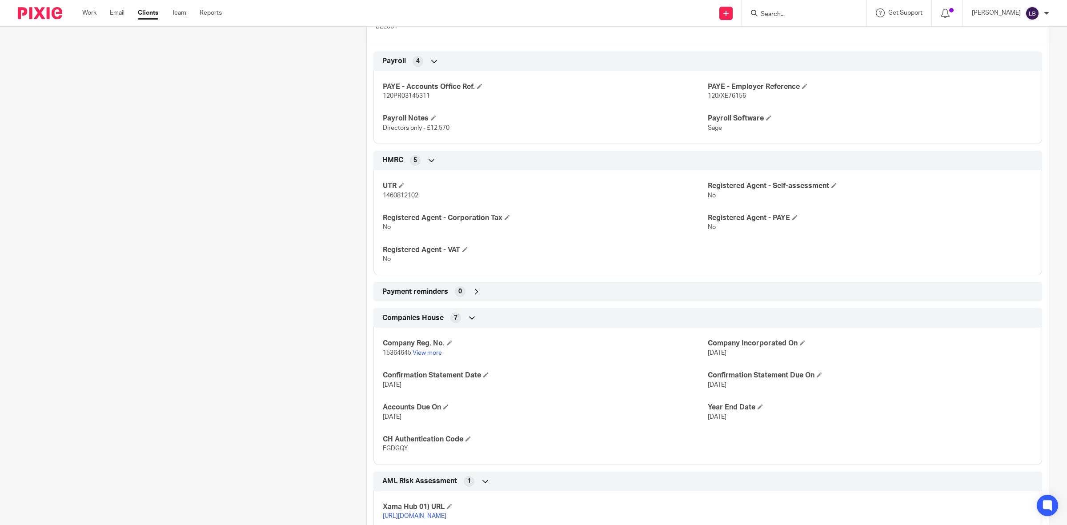
scroll to position [446, 0]
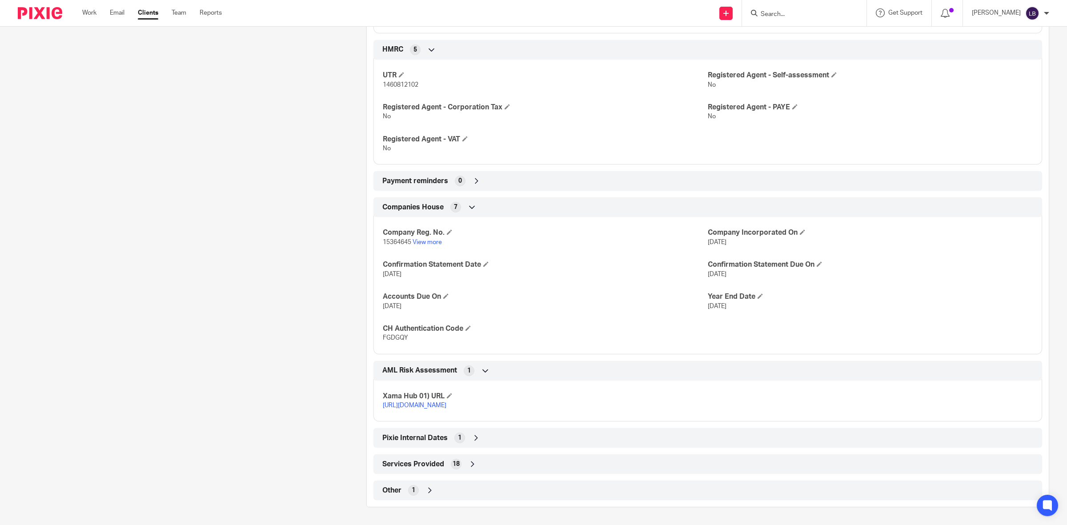
click at [426, 490] on icon at bounding box center [430, 490] width 9 height 9
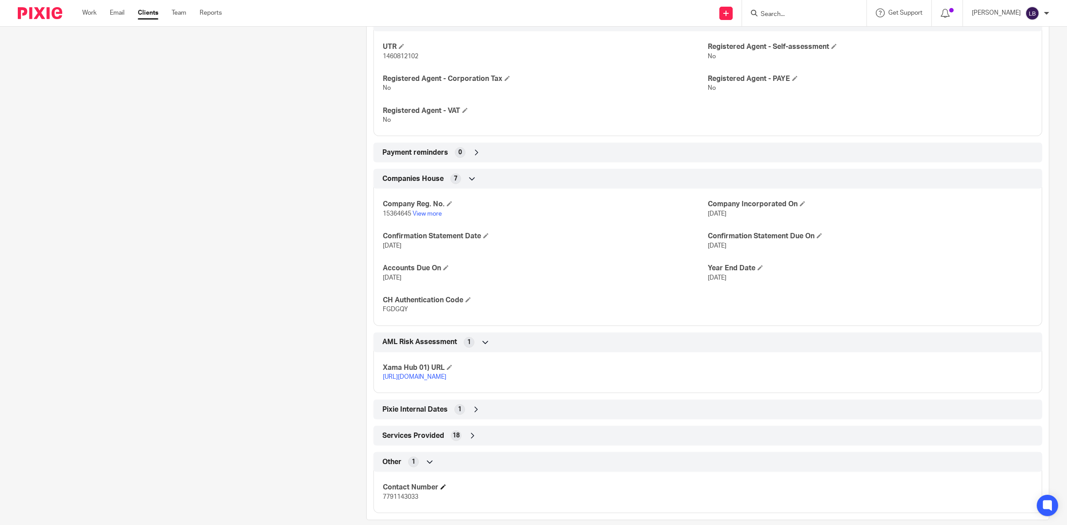
scroll to position [487, 0]
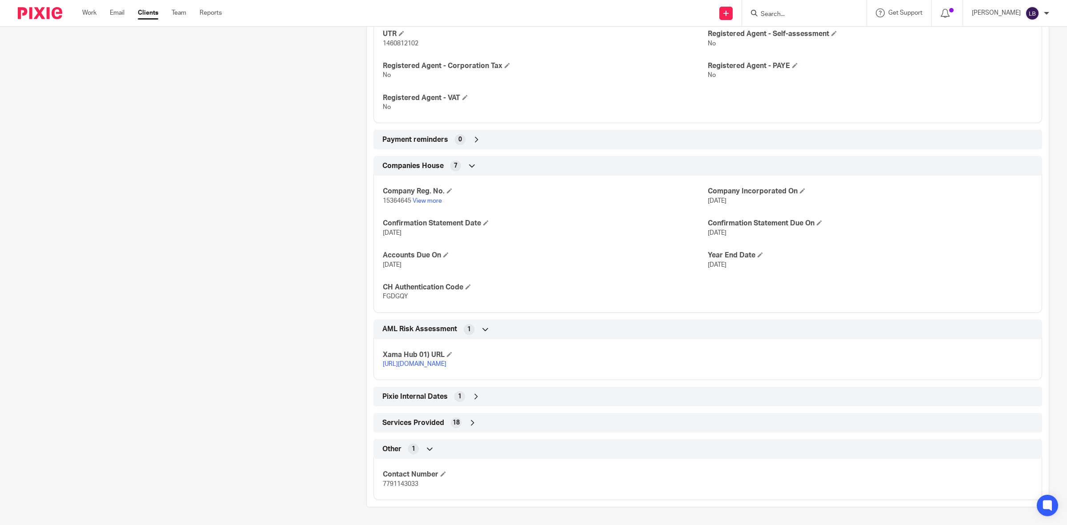
click at [472, 423] on icon at bounding box center [472, 422] width 9 height 9
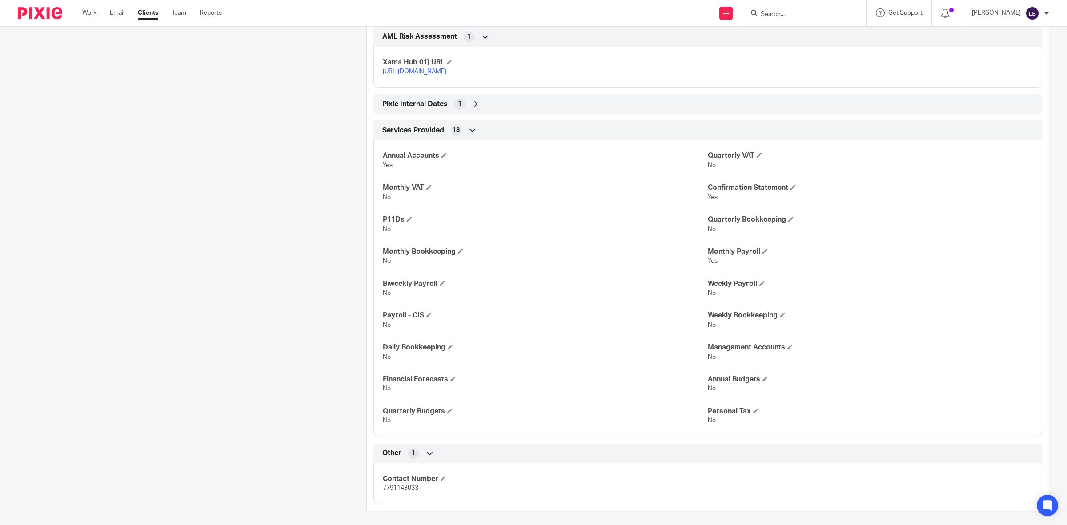
scroll to position [784, 0]
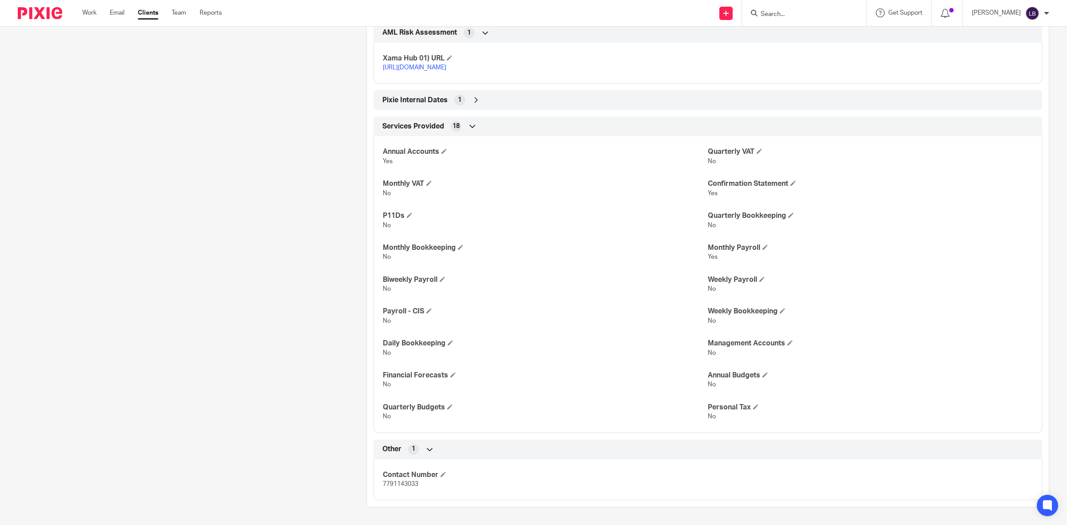
click at [472, 99] on icon at bounding box center [476, 100] width 9 height 9
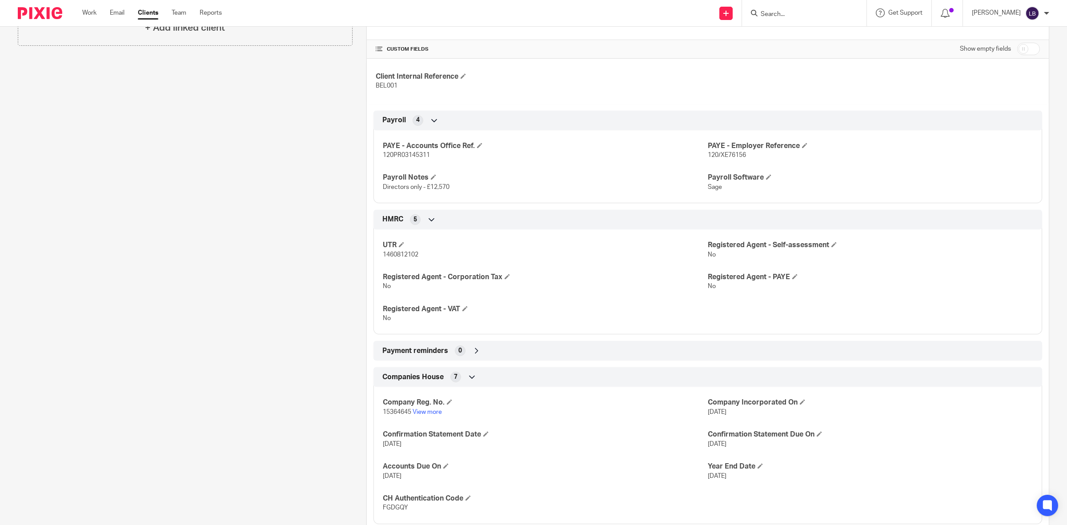
scroll to position [228, 0]
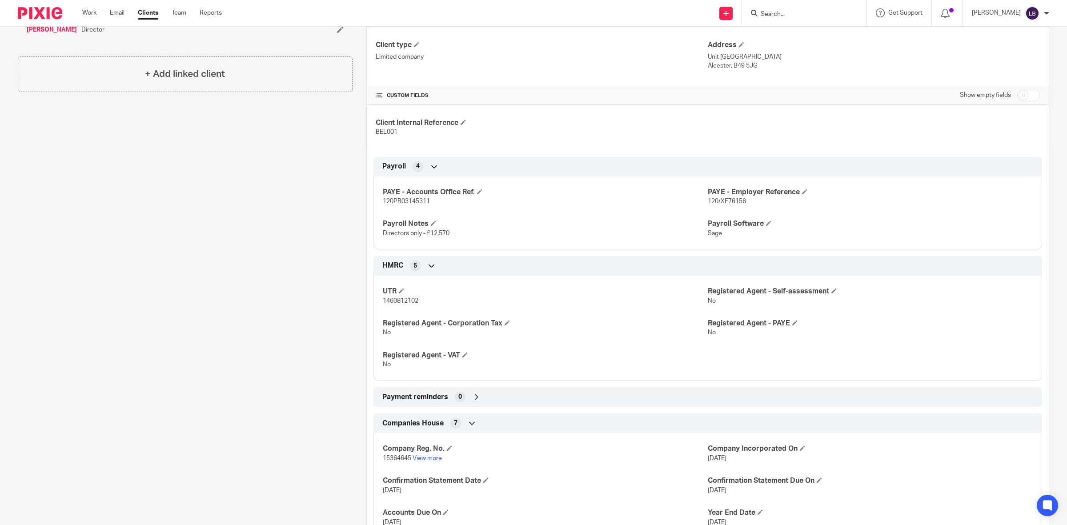
click at [1020, 96] on input "checkbox" at bounding box center [1028, 95] width 23 height 12
checkbox input "true"
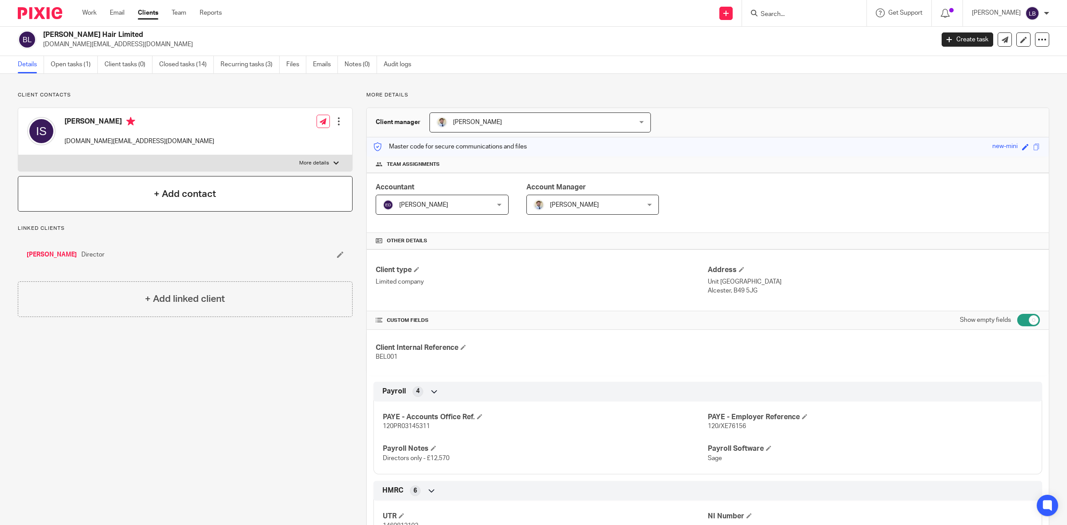
scroll to position [0, 0]
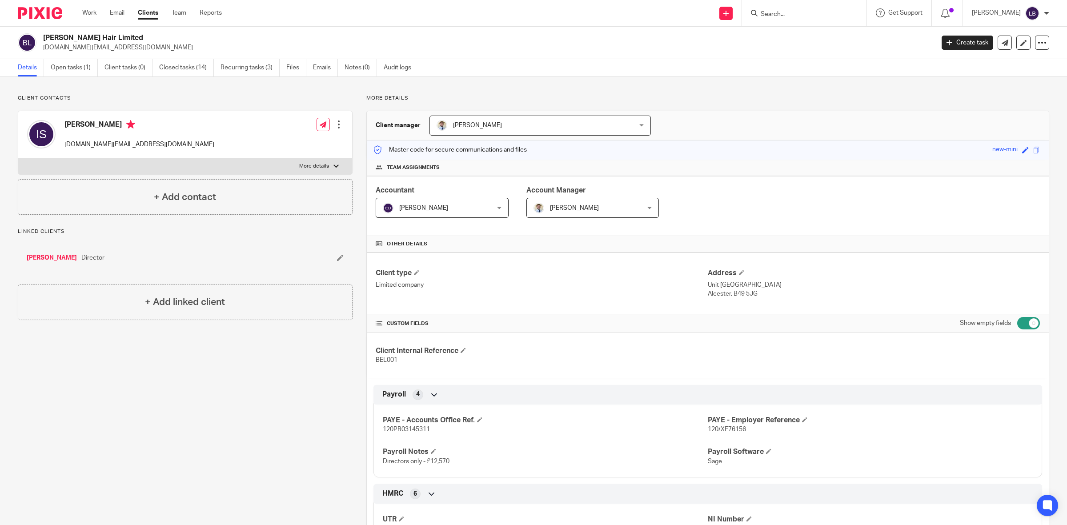
click at [809, 12] on input "Search" at bounding box center [800, 15] width 80 height 8
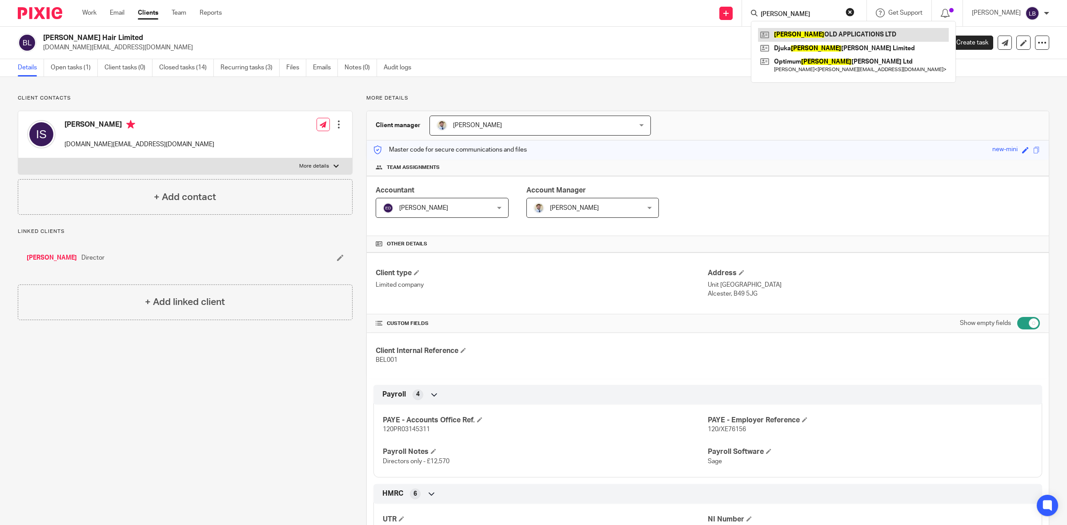
type input "scaff"
click at [817, 36] on link at bounding box center [853, 34] width 191 height 13
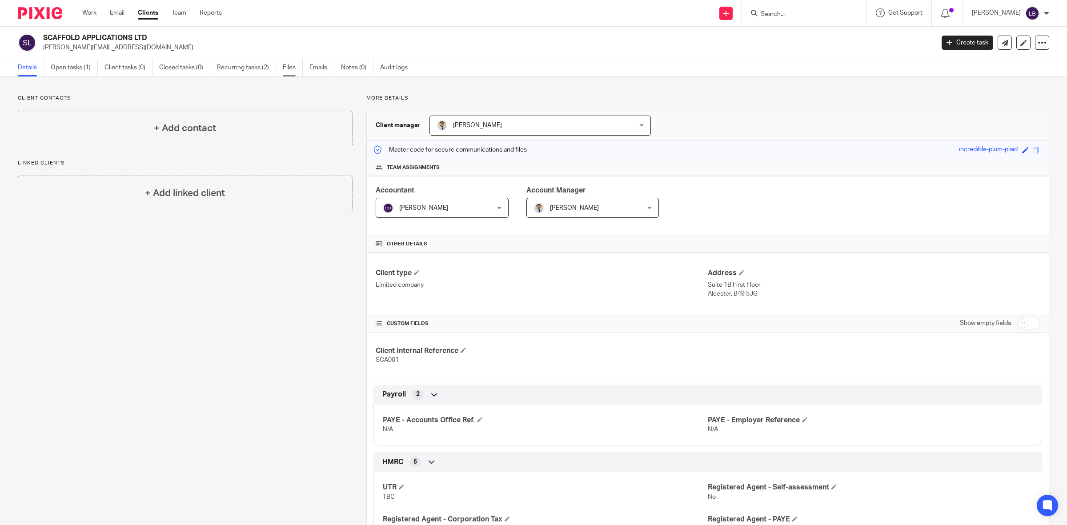
click at [297, 69] on link "Files" at bounding box center [293, 67] width 20 height 17
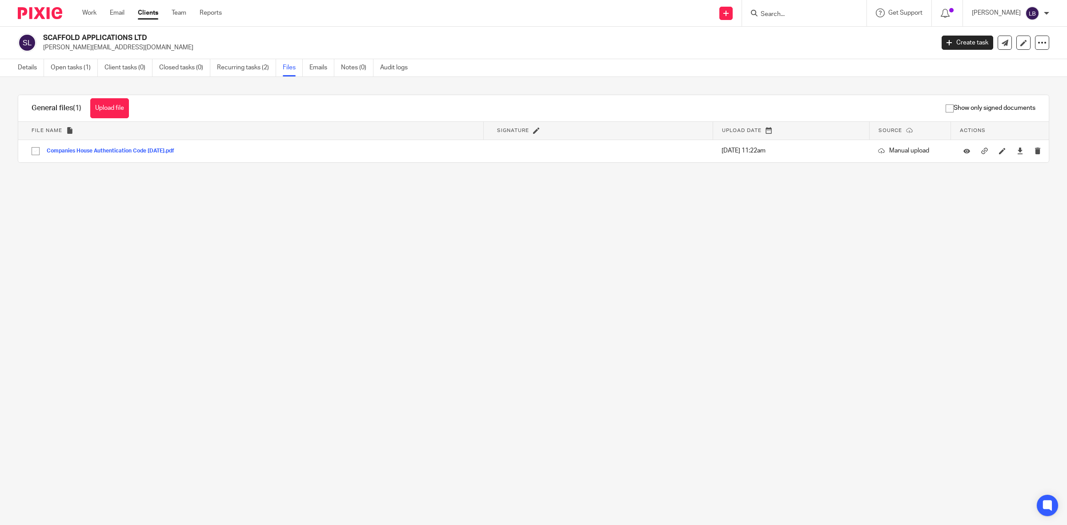
drag, startPoint x: 141, startPoint y: 47, endPoint x: 57, endPoint y: 49, distance: 84.5
click at [44, 51] on p "doug@optimumscaffolding.co.uk" at bounding box center [485, 47] width 885 height 9
copy p "doug@optimumscaffolding.co.uk"
drag, startPoint x: 154, startPoint y: 150, endPoint x: -642, endPoint y: 215, distance: 798.0
click at [0, 215] on html "Work Email Clients Team Reports Work Email Clients Team Reports Settings Send n…" at bounding box center [533, 262] width 1067 height 525
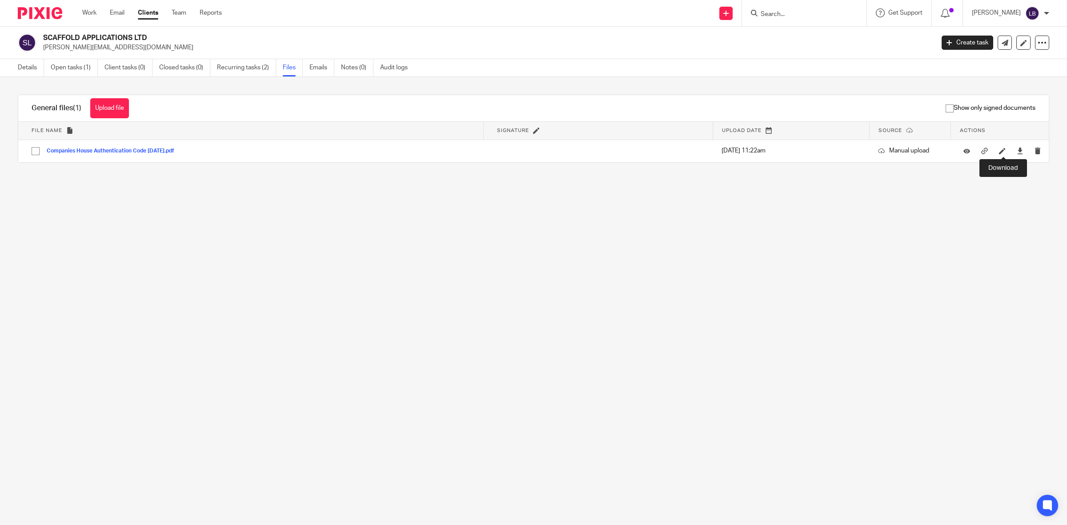
drag, startPoint x: 1006, startPoint y: 151, endPoint x: 1004, endPoint y: 138, distance: 13.5
click at [1017, 150] on icon at bounding box center [1020, 151] width 7 height 7
click at [805, 9] on form at bounding box center [807, 13] width 95 height 11
click at [805, 16] on input "Search" at bounding box center [800, 15] width 80 height 8
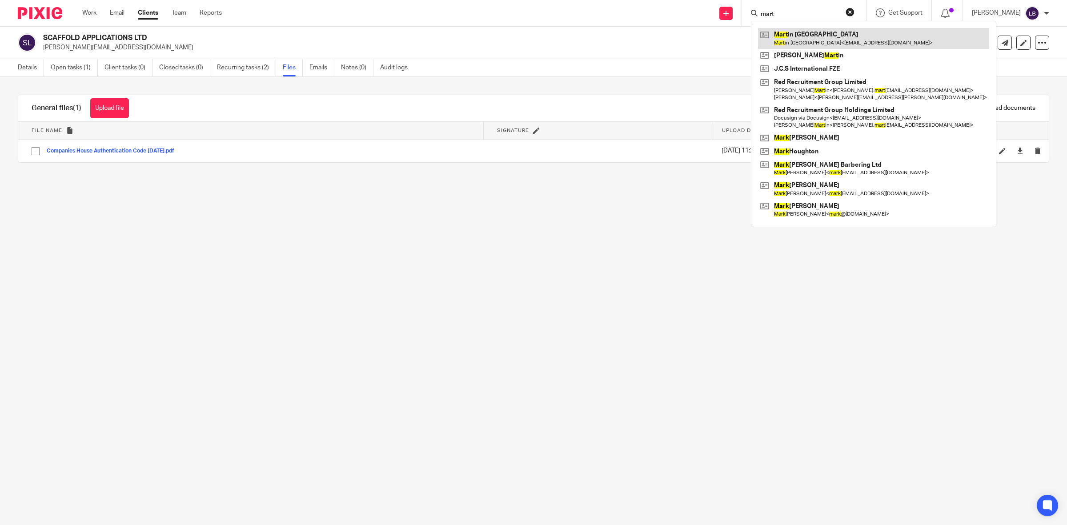
type input "mart"
click at [807, 38] on link at bounding box center [873, 38] width 231 height 20
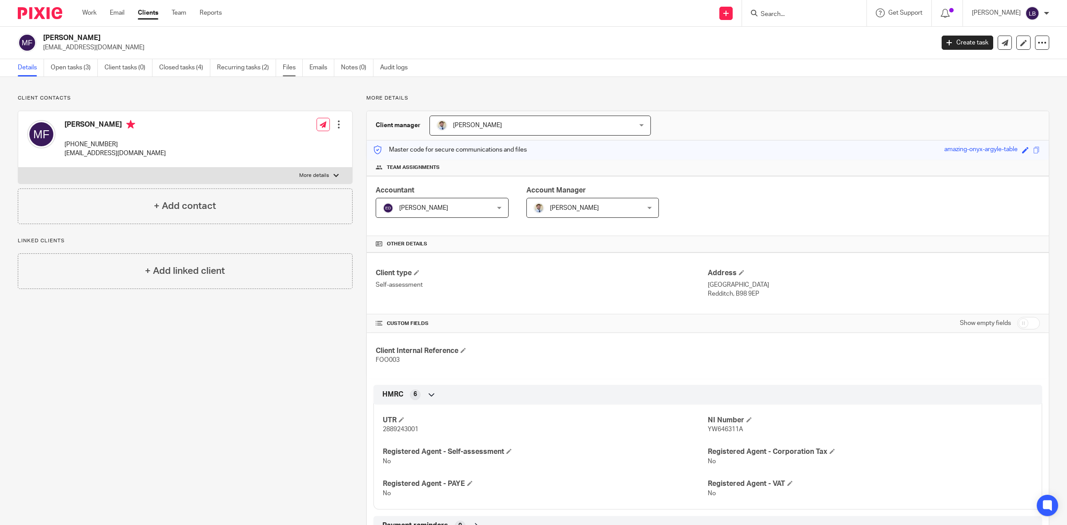
click at [290, 65] on link "Files" at bounding box center [293, 67] width 20 height 17
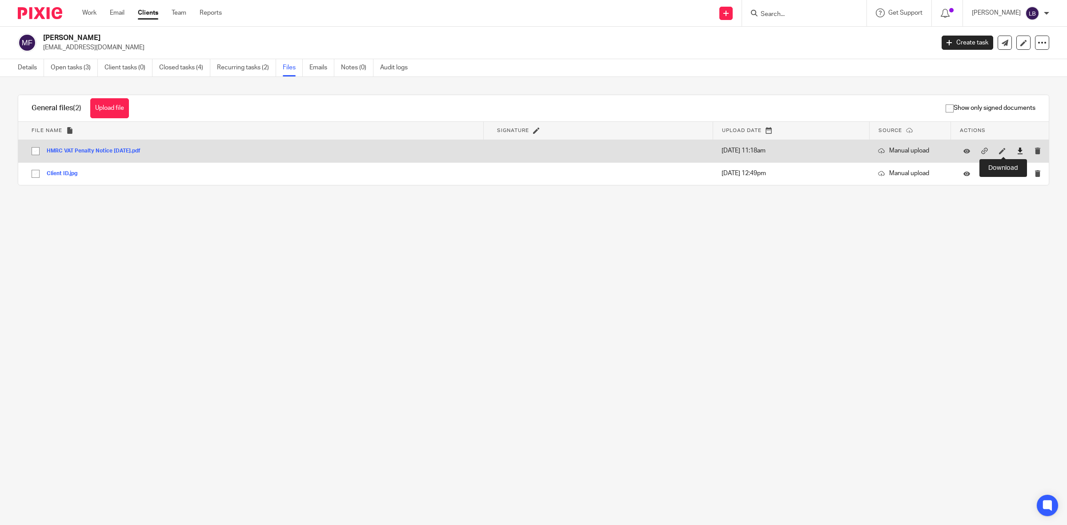
click at [1017, 151] on icon at bounding box center [1020, 151] width 7 height 7
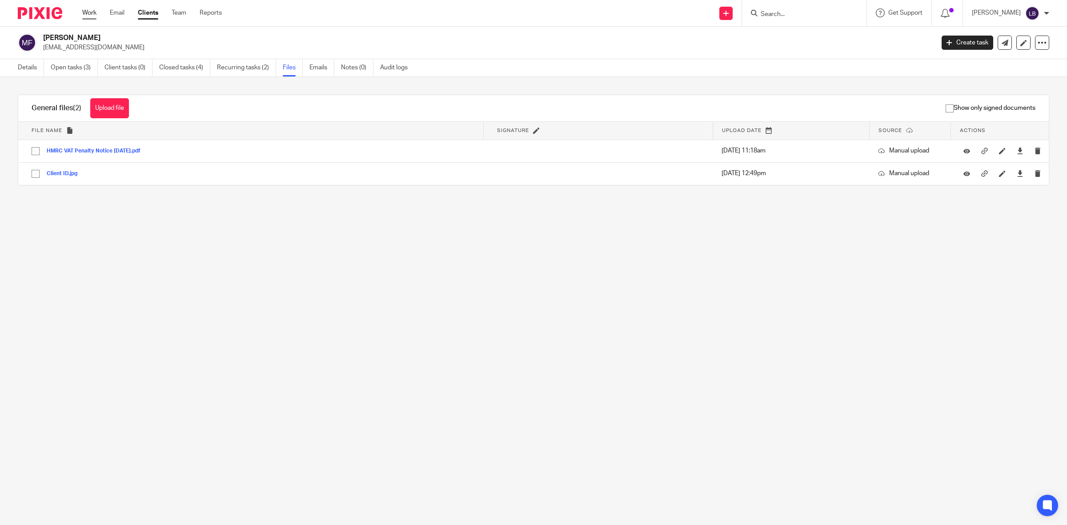
drag, startPoint x: 92, startPoint y: 10, endPoint x: 90, endPoint y: 16, distance: 6.5
click at [92, 10] on link "Work" at bounding box center [89, 12] width 14 height 9
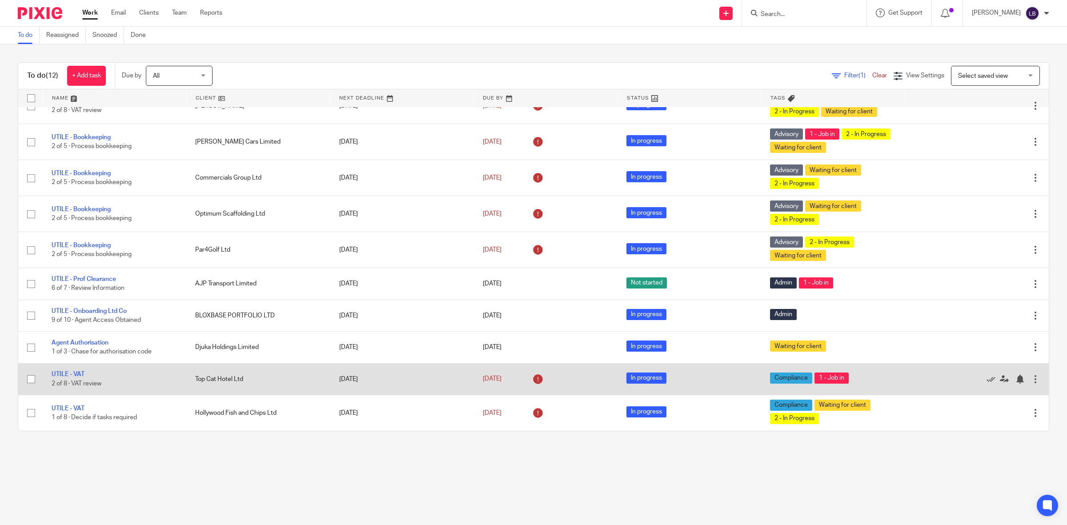
scroll to position [84, 0]
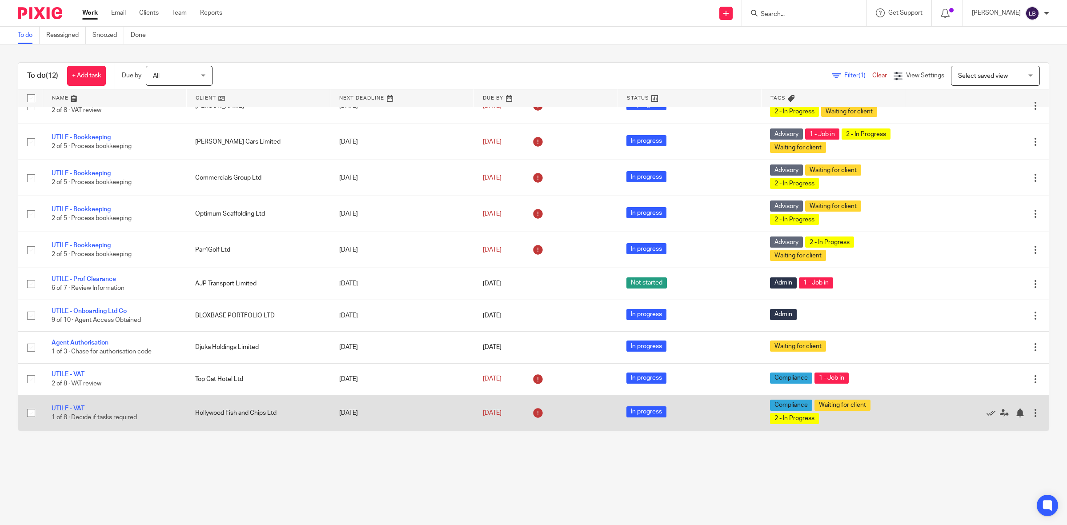
drag, startPoint x: 79, startPoint y: 408, endPoint x: 100, endPoint y: 409, distance: 21.9
click at [79, 408] on link "UTILE - VAT" at bounding box center [68, 408] width 33 height 6
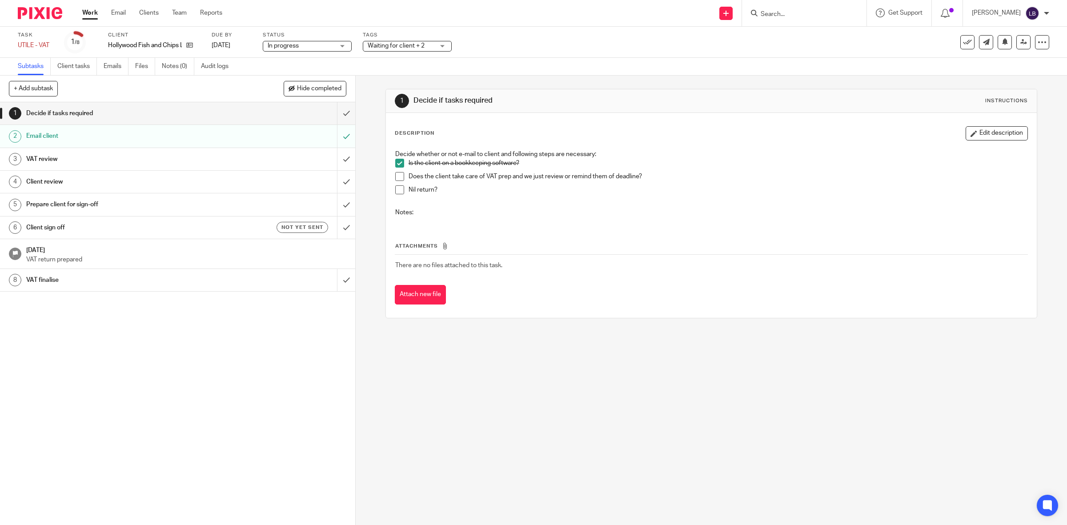
click at [196, 161] on h1 "VAT review" at bounding box center [126, 159] width 201 height 13
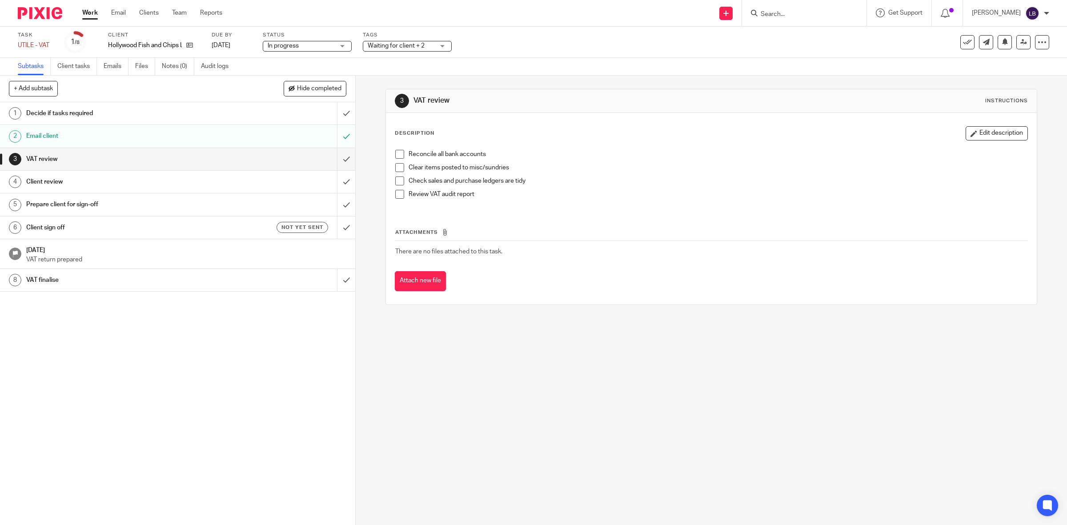
click at [396, 152] on span at bounding box center [399, 154] width 9 height 9
click at [396, 169] on span at bounding box center [399, 167] width 9 height 9
click at [397, 181] on span at bounding box center [399, 181] width 9 height 9
click at [398, 194] on span at bounding box center [399, 194] width 9 height 9
click at [258, 182] on div "Client review" at bounding box center [177, 181] width 302 height 13
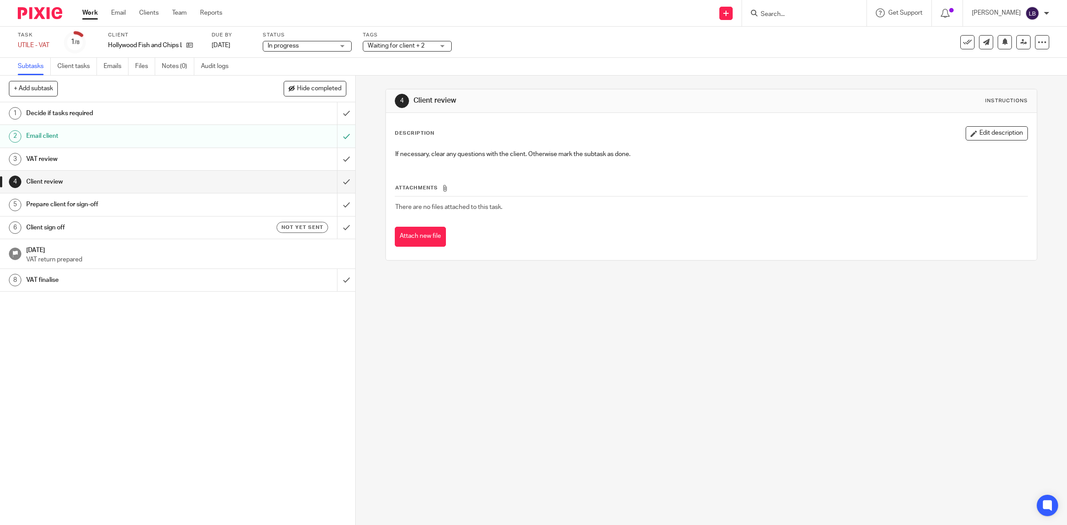
click at [225, 204] on div "Prepare client for sign-off" at bounding box center [177, 204] width 302 height 13
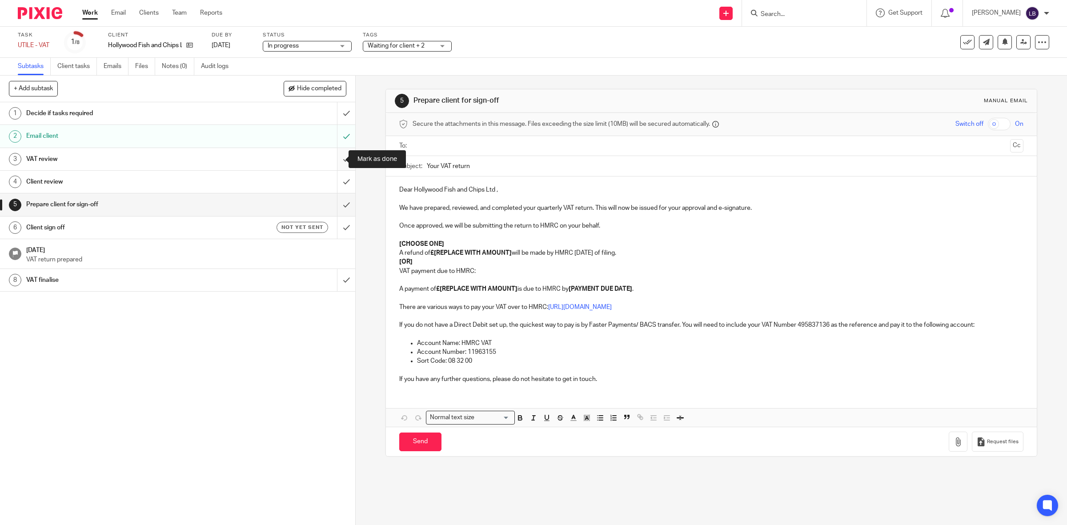
click at [334, 156] on input "submit" at bounding box center [177, 159] width 355 height 22
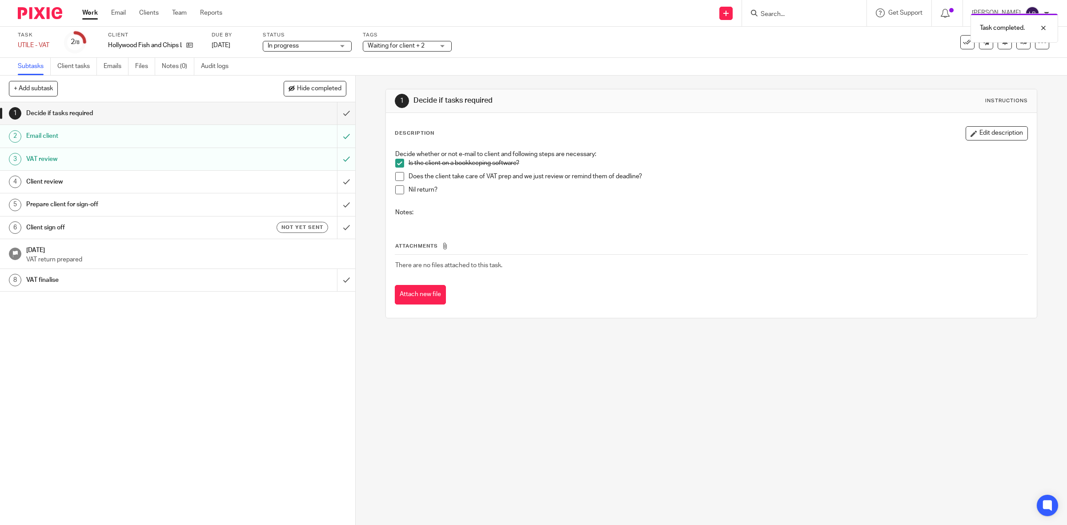
click at [298, 179] on div "Client review" at bounding box center [177, 181] width 302 height 13
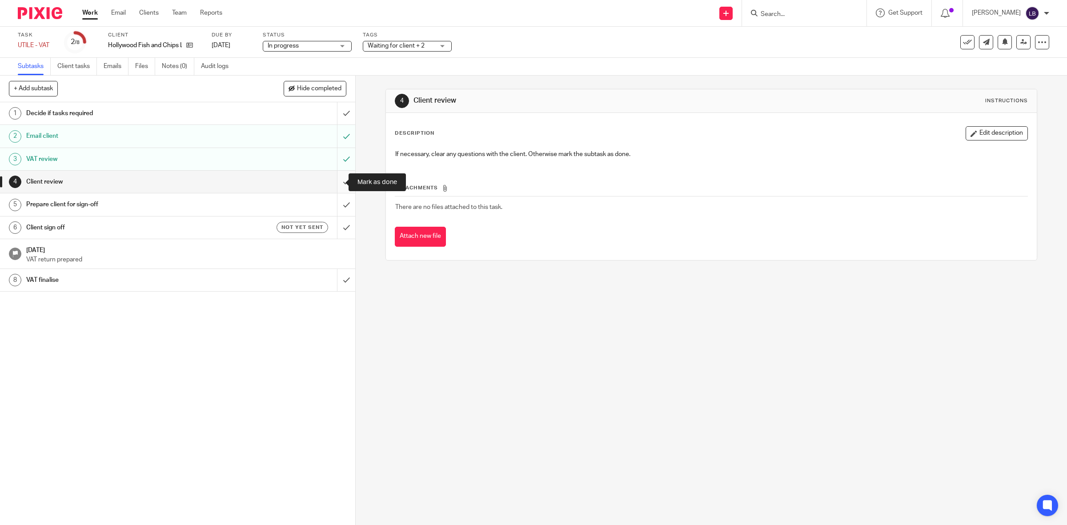
click at [332, 182] on input "submit" at bounding box center [177, 182] width 355 height 22
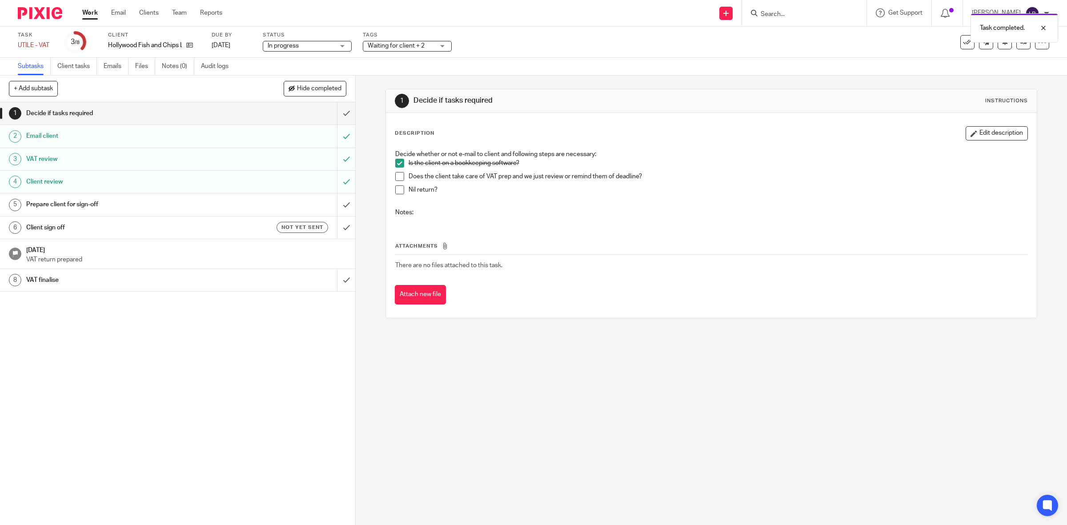
click at [235, 207] on div "Prepare client for sign-off" at bounding box center [177, 204] width 302 height 13
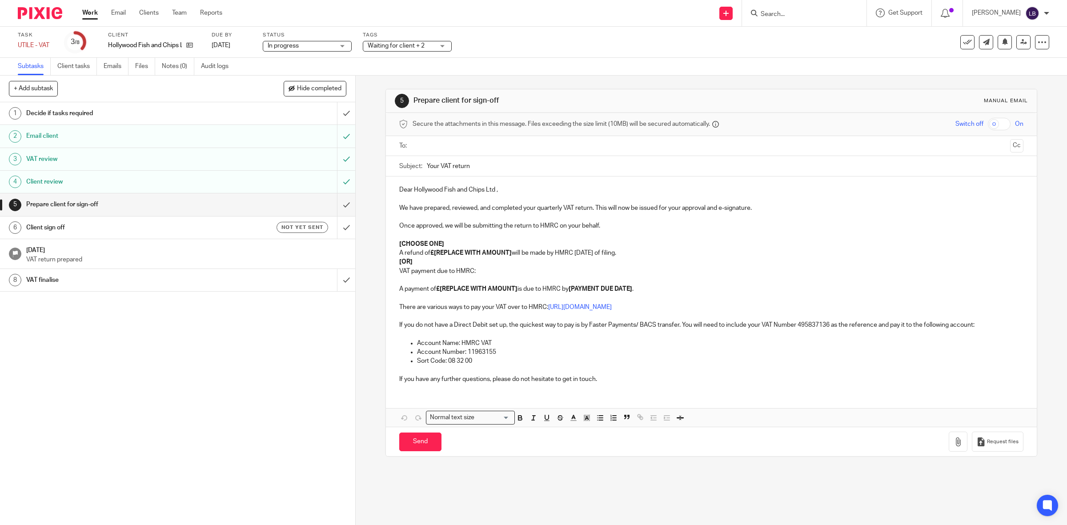
click at [443, 46] on div "Waiting for client + 2" at bounding box center [407, 46] width 89 height 11
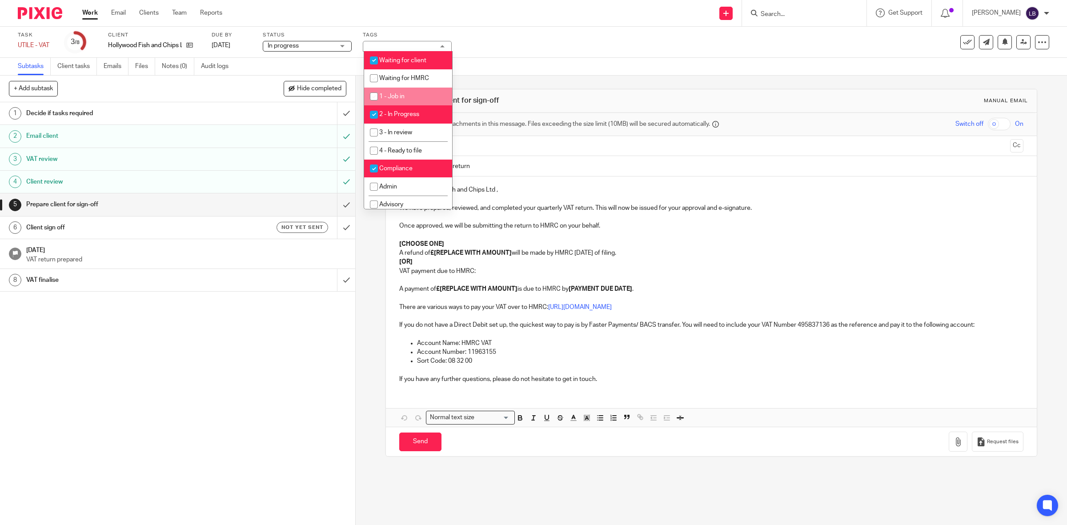
click at [96, 13] on link "Work" at bounding box center [90, 12] width 16 height 9
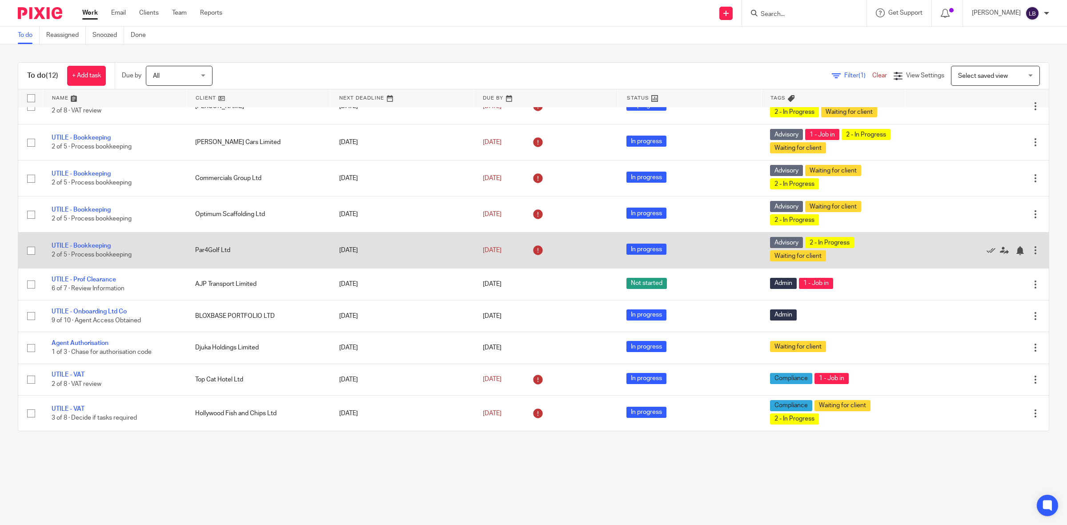
scroll to position [84, 0]
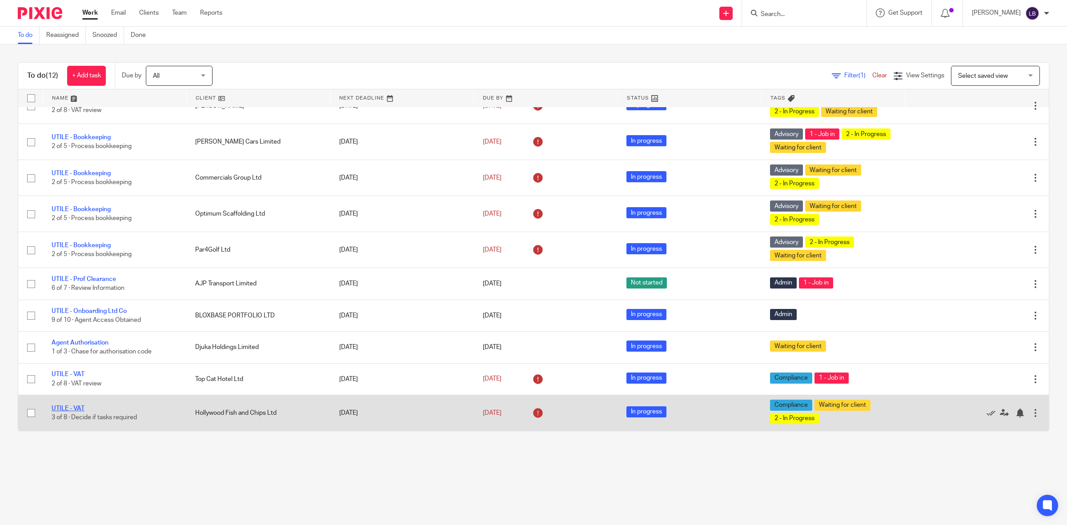
click at [79, 405] on link "UTILE - VAT" at bounding box center [68, 408] width 33 height 6
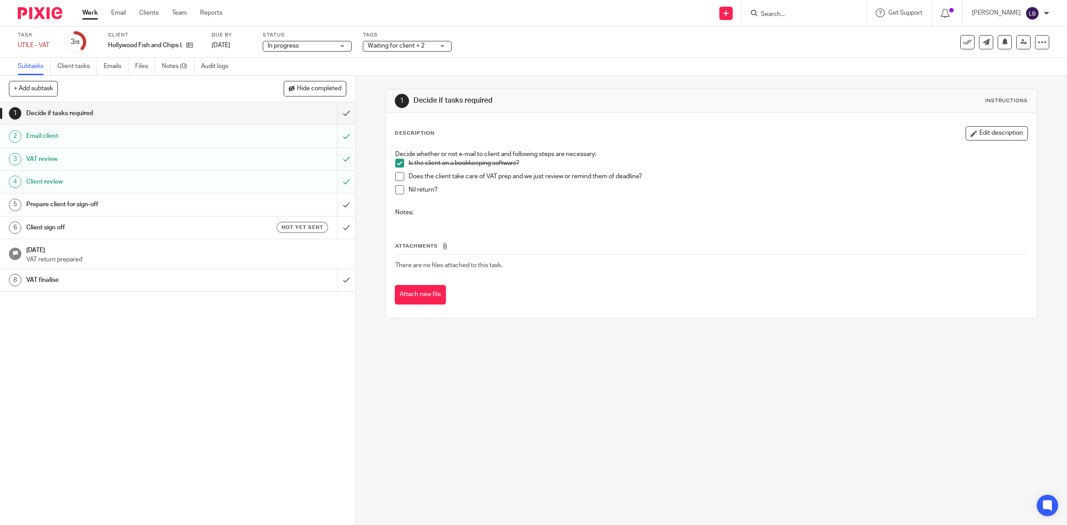
click at [285, 200] on div "Prepare client for sign-off" at bounding box center [177, 204] width 302 height 13
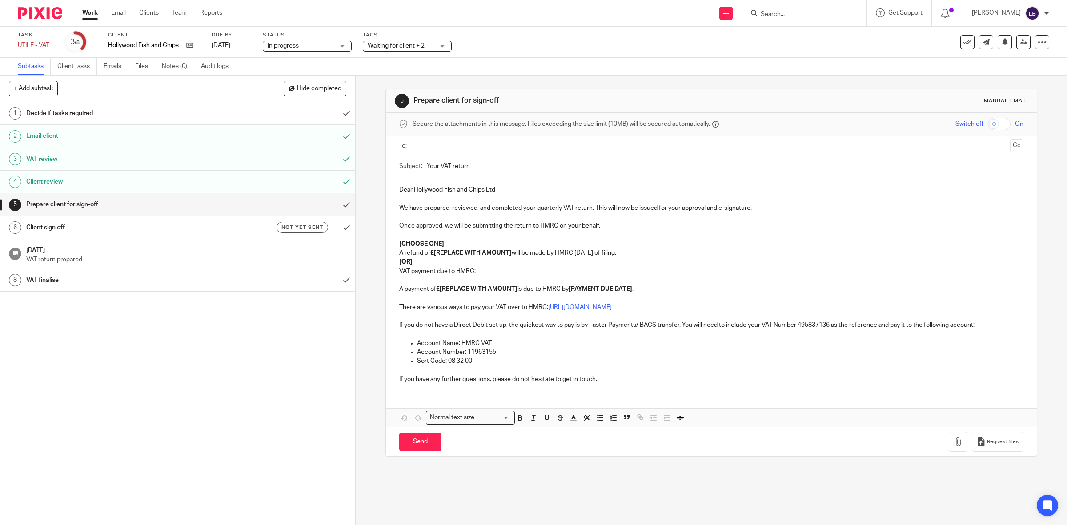
click at [269, 184] on div "Client review" at bounding box center [177, 181] width 302 height 13
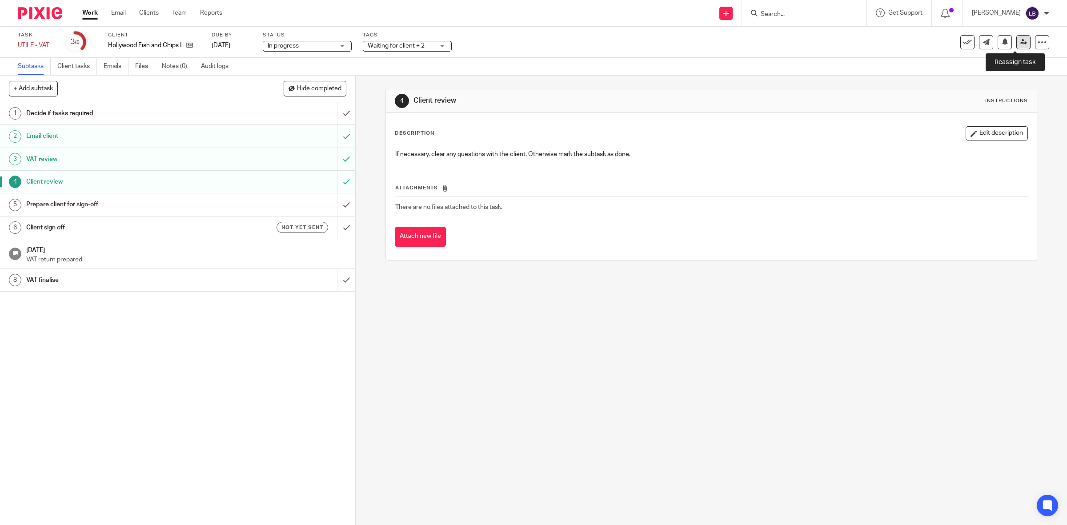
click at [1020, 41] on icon at bounding box center [1023, 42] width 7 height 7
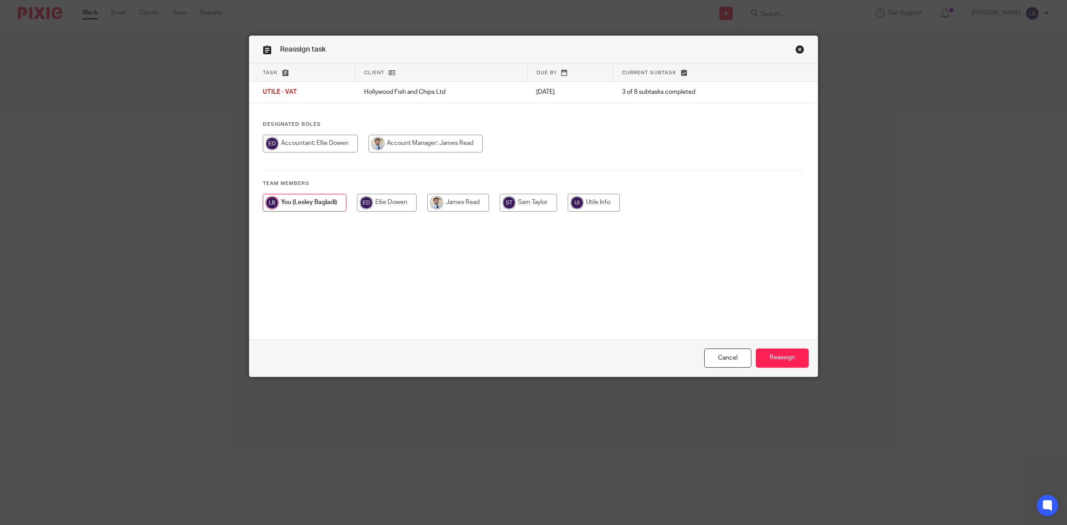
click at [396, 202] on input "radio" at bounding box center [387, 203] width 60 height 18
radio input "true"
click at [782, 357] on input "Reassign" at bounding box center [782, 358] width 53 height 19
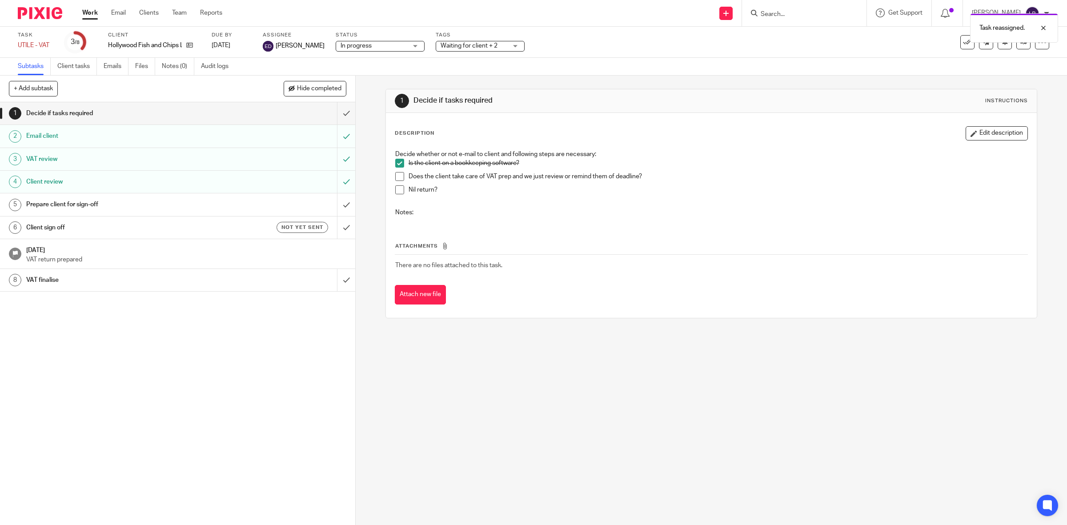
click at [88, 13] on link "Work" at bounding box center [90, 12] width 16 height 9
